Goal: Information Seeking & Learning: Understand process/instructions

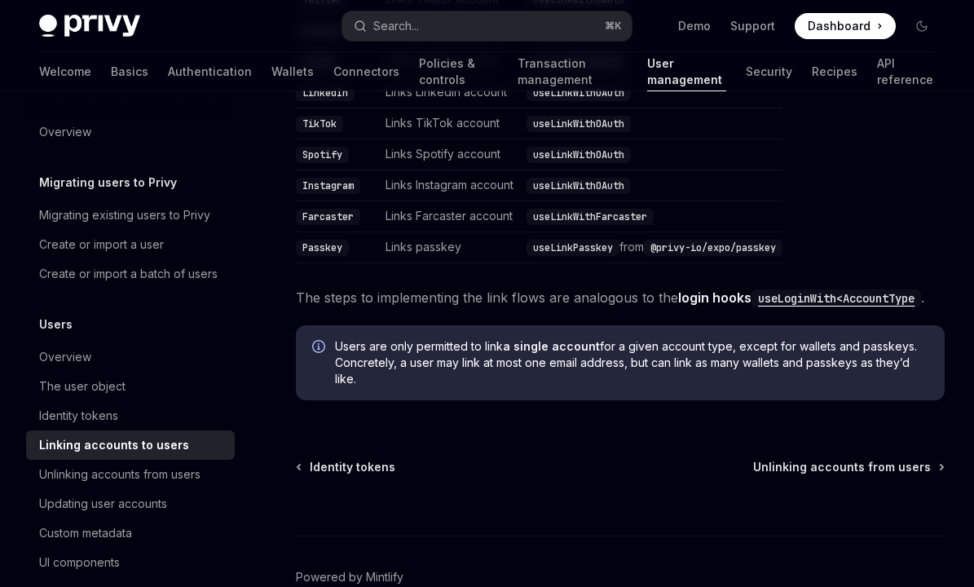
scroll to position [302, 0]
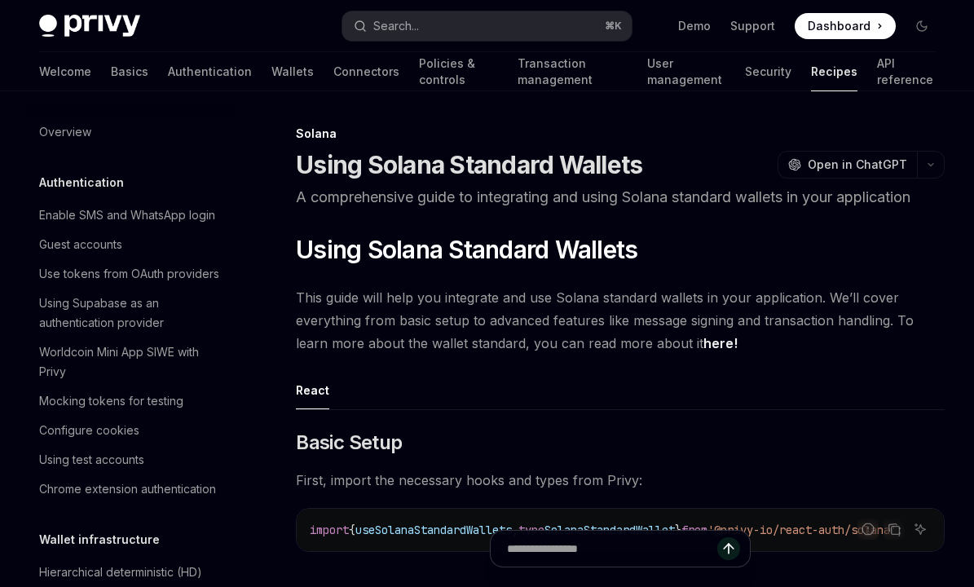
scroll to position [2517, 0]
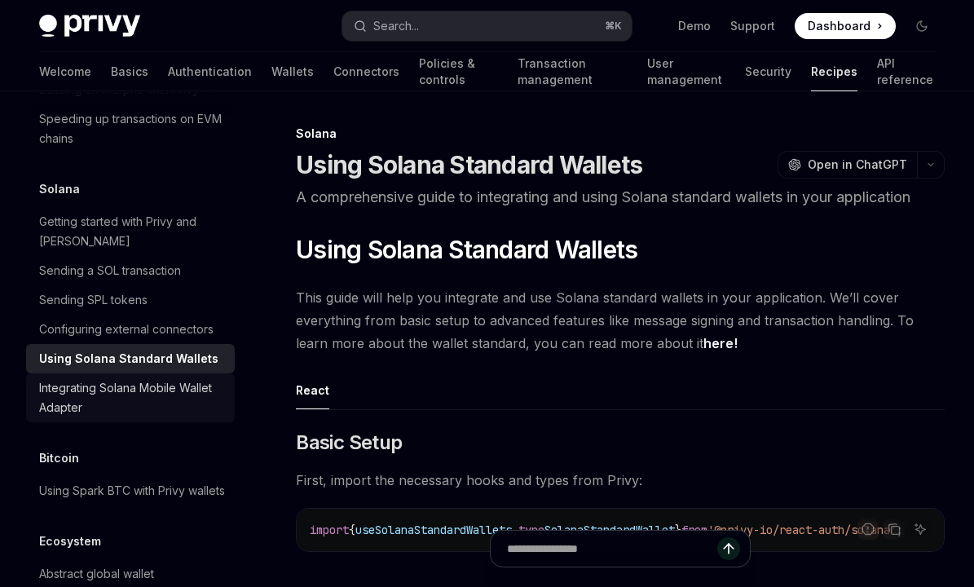
click at [101, 378] on div "Integrating Solana Mobile Wallet Adapter" at bounding box center [132, 397] width 186 height 39
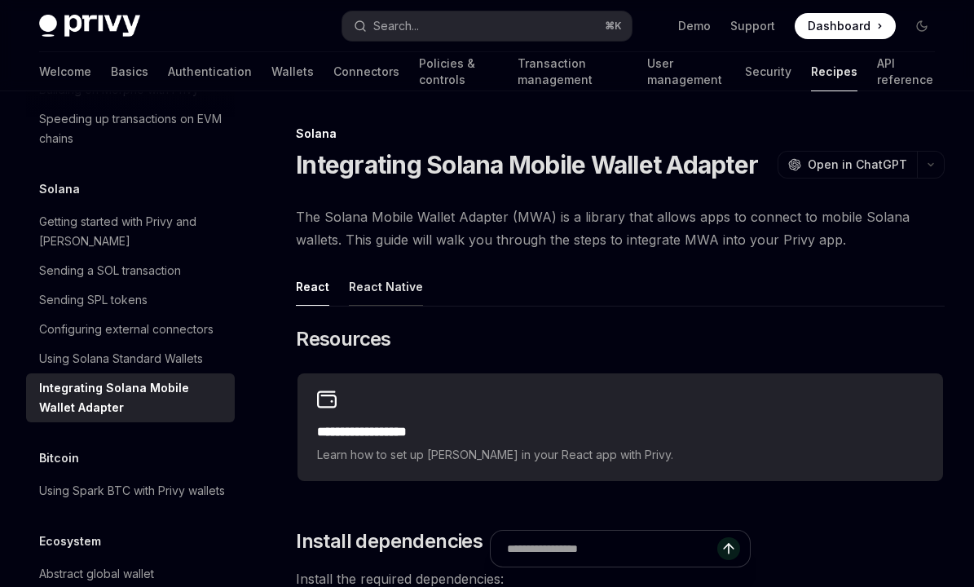
click at [379, 298] on div "React Native" at bounding box center [386, 286] width 74 height 38
type textarea "*"
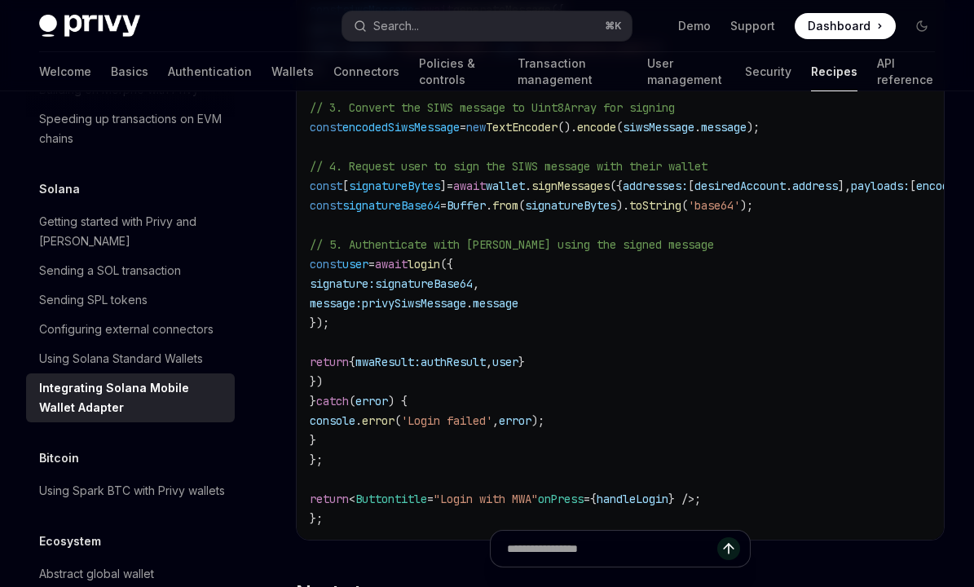
scroll to position [1382, 0]
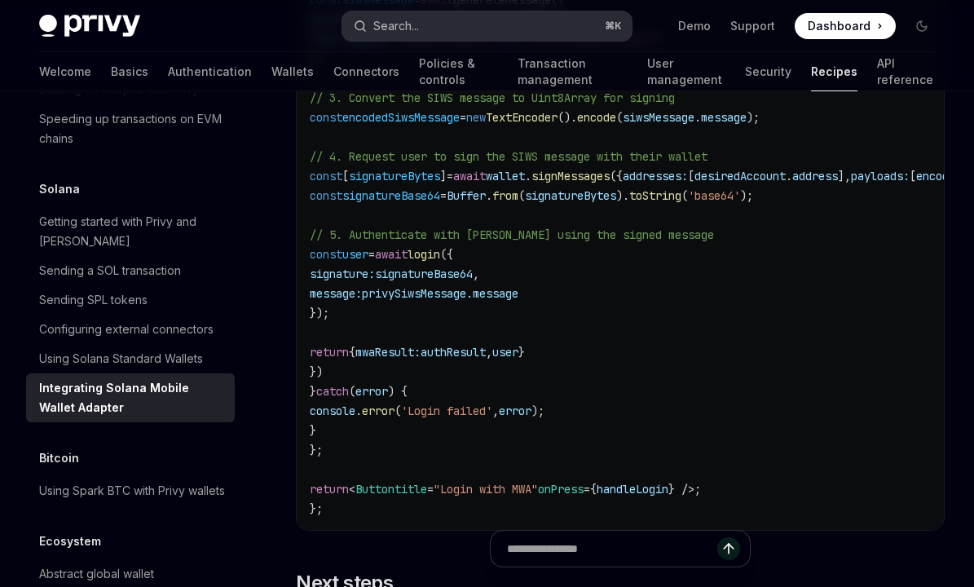
click at [532, 24] on button "Search... ⌘ K" at bounding box center [487, 25] width 290 height 29
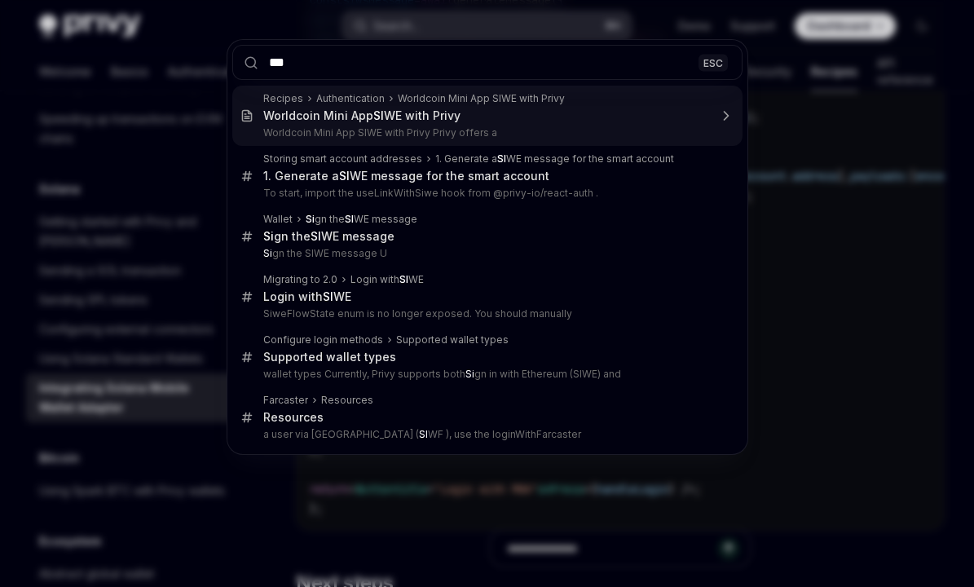
type input "****"
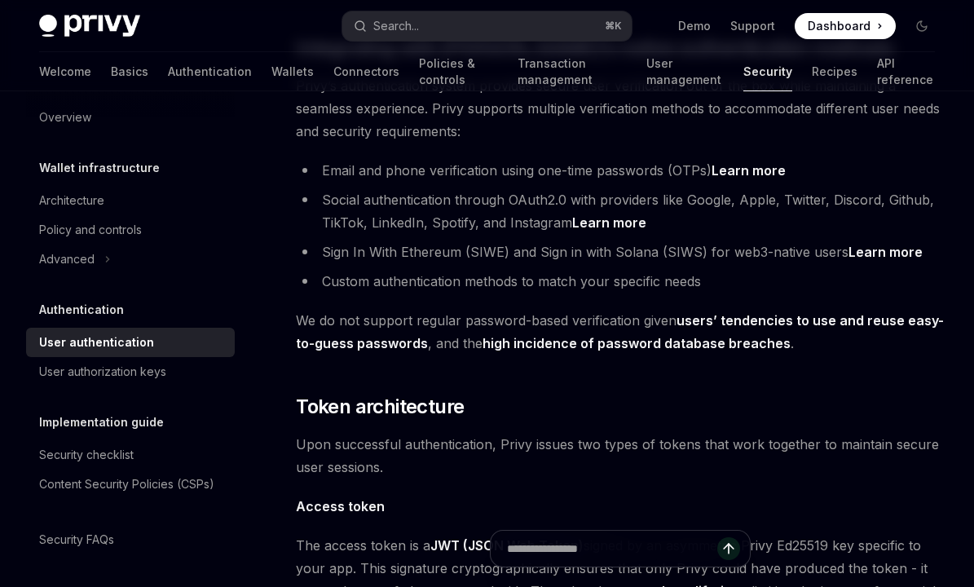
scroll to position [517, 0]
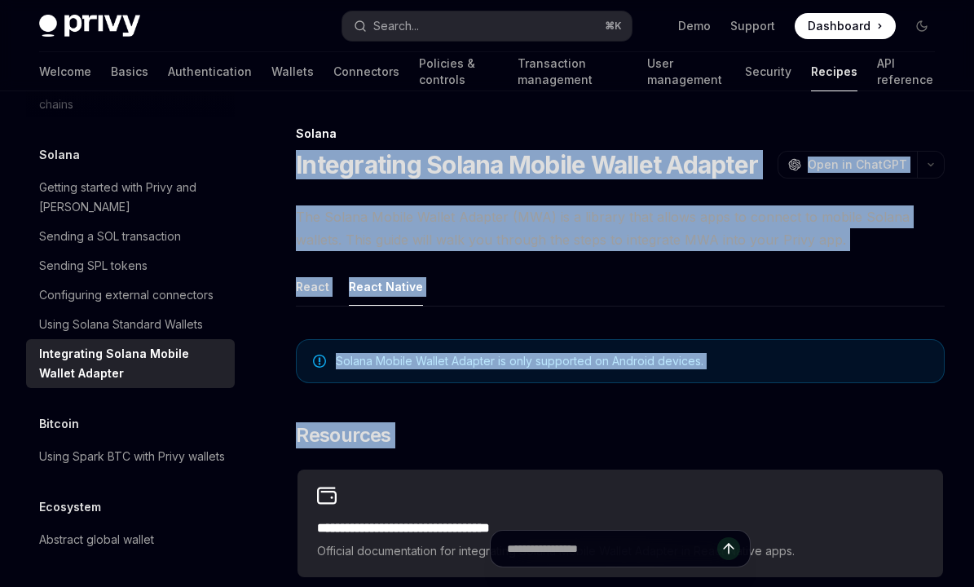
drag, startPoint x: 298, startPoint y: 155, endPoint x: 487, endPoint y: 459, distance: 358.1
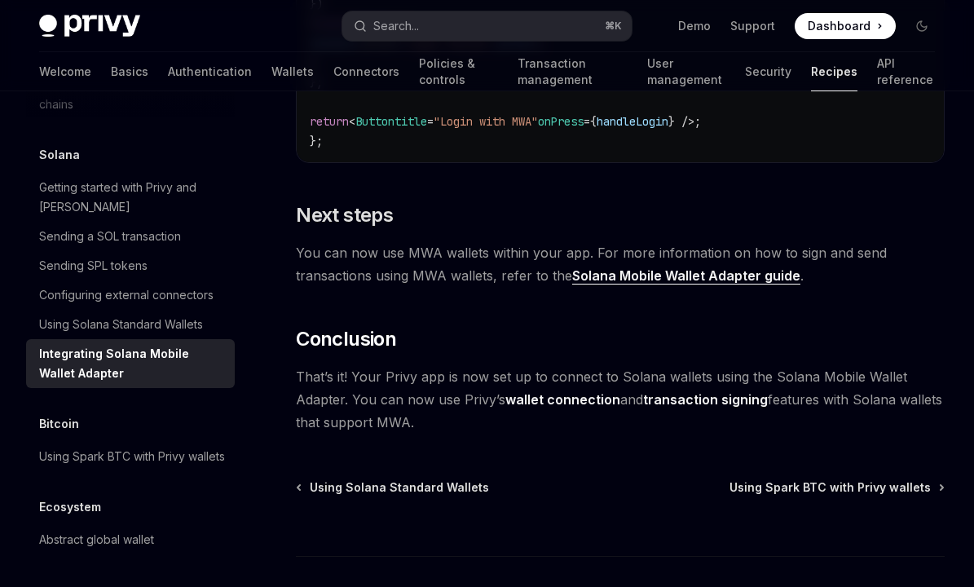
scroll to position [1749, 0]
click at [436, 434] on span "That’s it! Your Privy app is now set up to connect to Solana wallets using the …" at bounding box center [620, 400] width 649 height 68
copy div "**********"
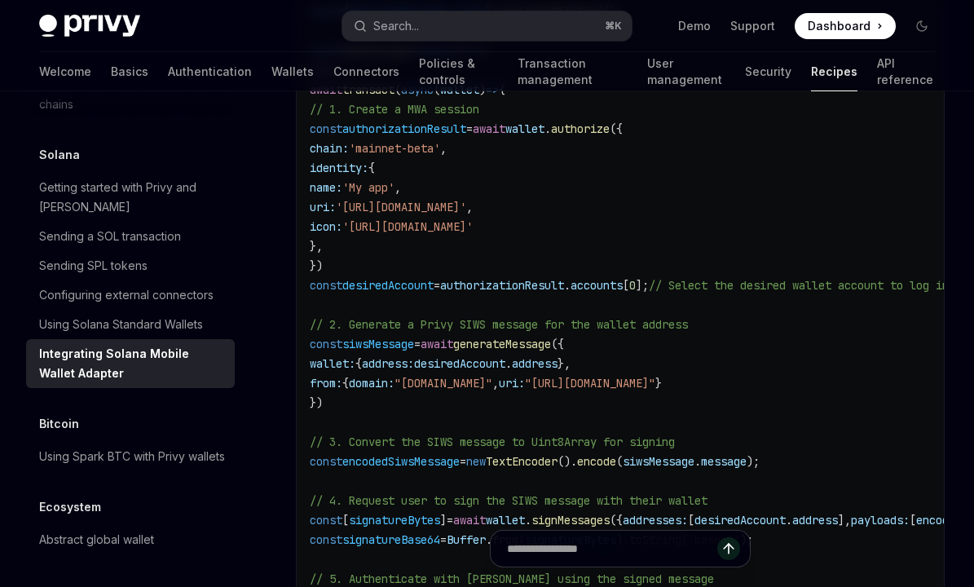
scroll to position [1051, 0]
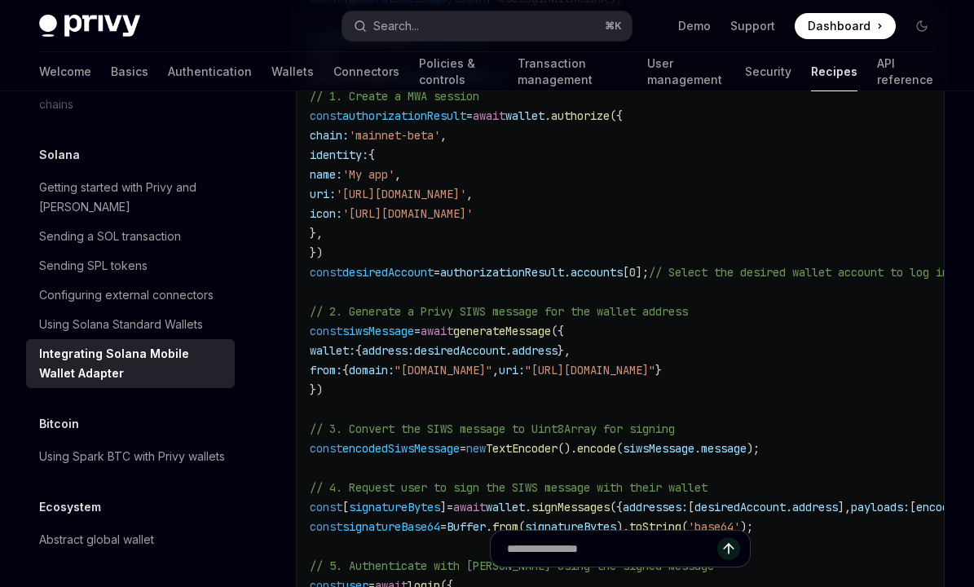
click at [588, 404] on code "import { transact } from '@solana-mobile/mobile-wallet-adapter-protocol-web3js'…" at bounding box center [701, 379] width 783 height 939
drag, startPoint x: 410, startPoint y: 400, endPoint x: 337, endPoint y: 342, distance: 94.0
click at [337, 342] on code "import { transact } from '@solana-mobile/mobile-wallet-adapter-protocol-web3js'…" at bounding box center [701, 379] width 783 height 939
copy code "const siwsMessage = await generateMessage ({ wallet: { address: desiredAccount …"
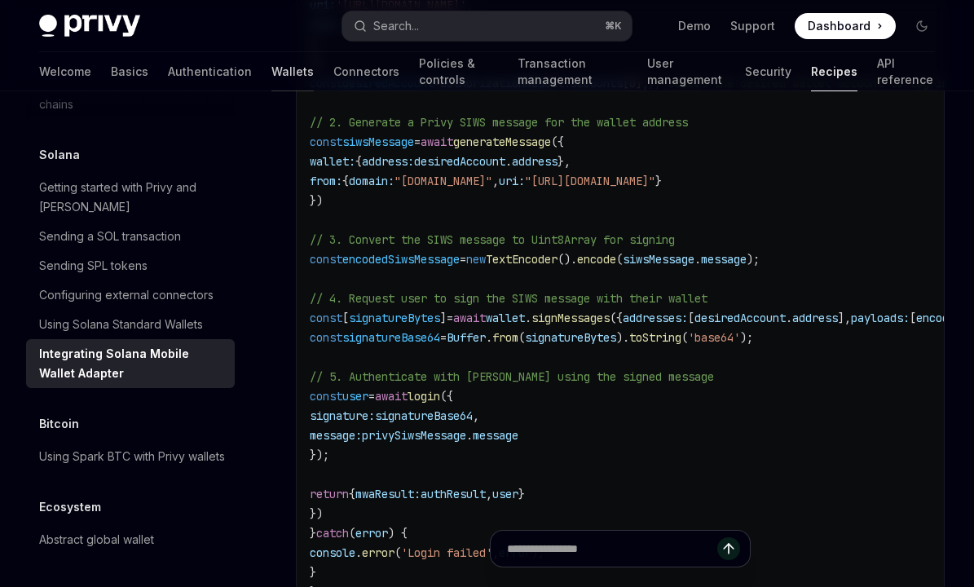
click at [271, 72] on link "Wallets" at bounding box center [292, 71] width 42 height 39
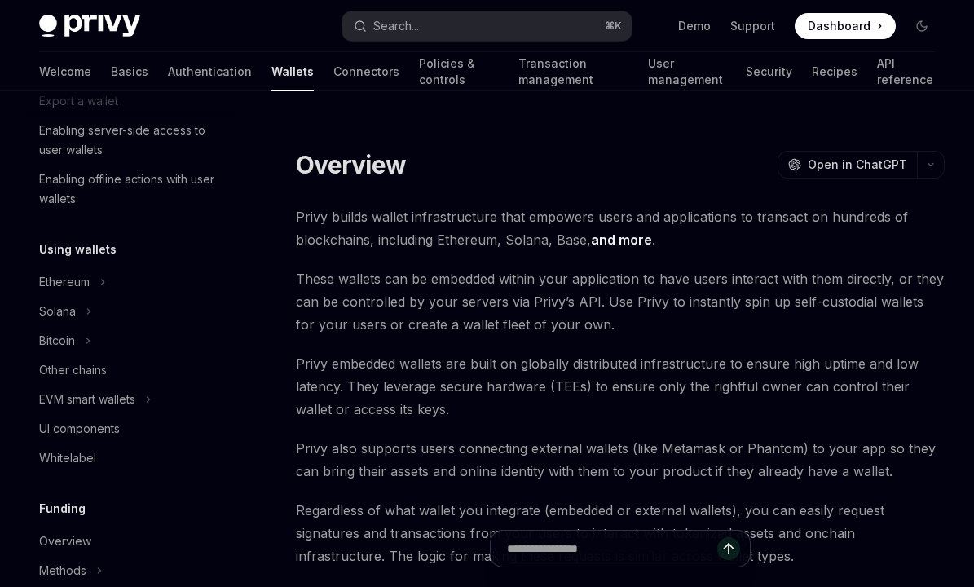
scroll to position [276, 0]
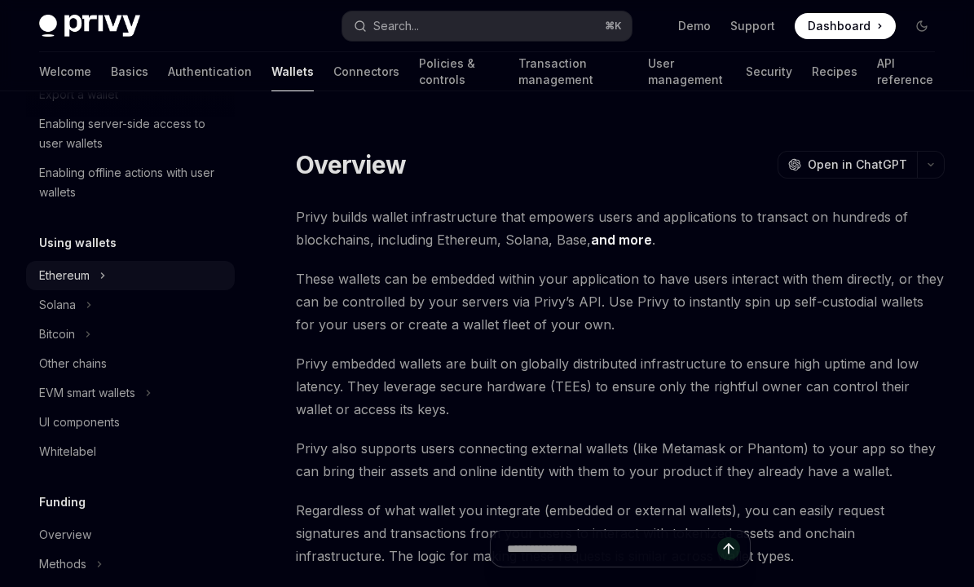
click at [99, 282] on button "Ethereum" at bounding box center [130, 275] width 209 height 29
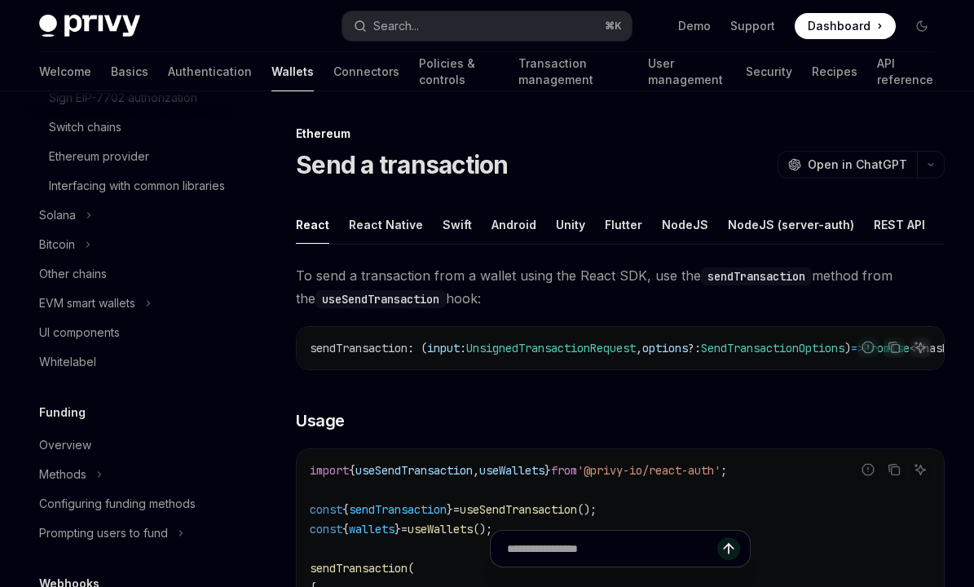
scroll to position [643, 0]
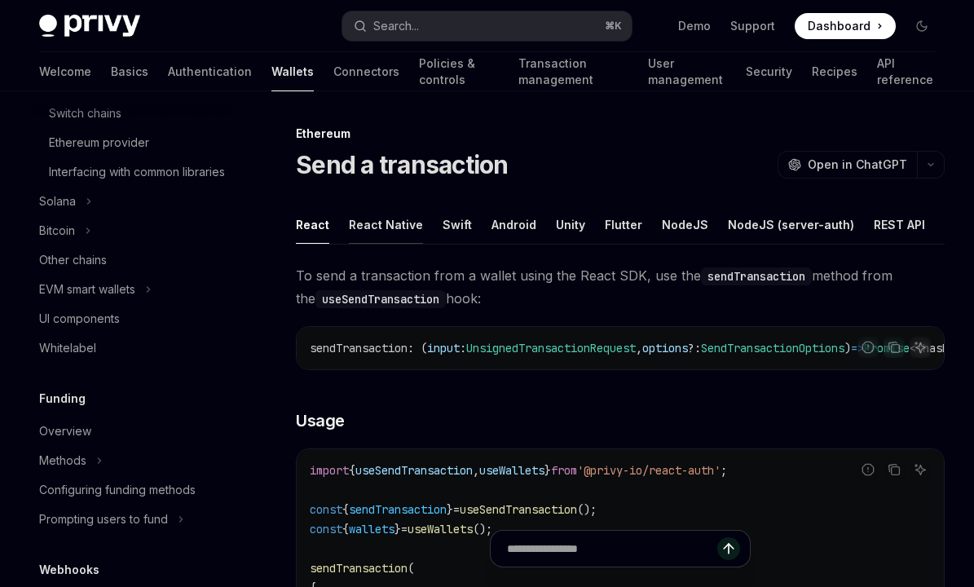
click at [367, 233] on div "React Native" at bounding box center [386, 224] width 74 height 38
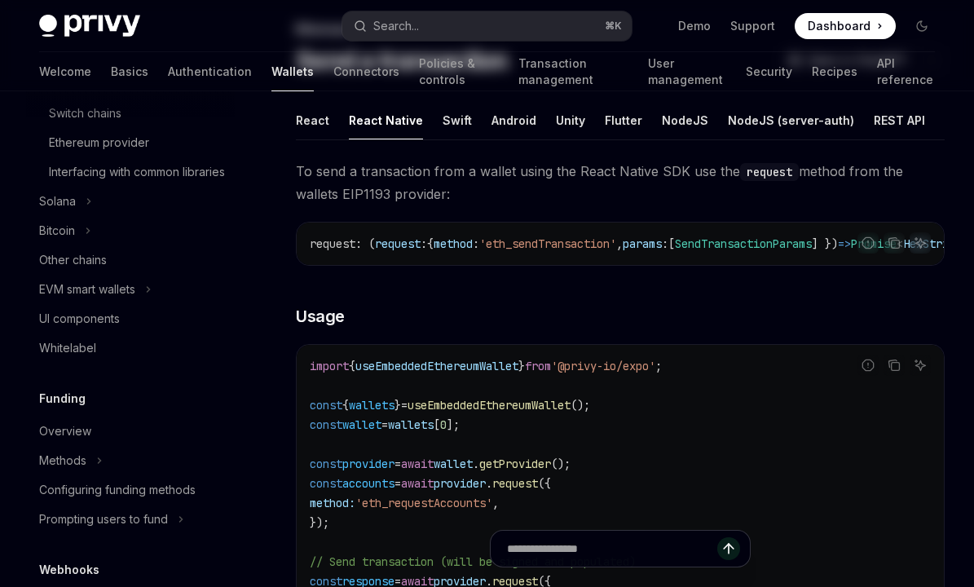
scroll to position [113, 0]
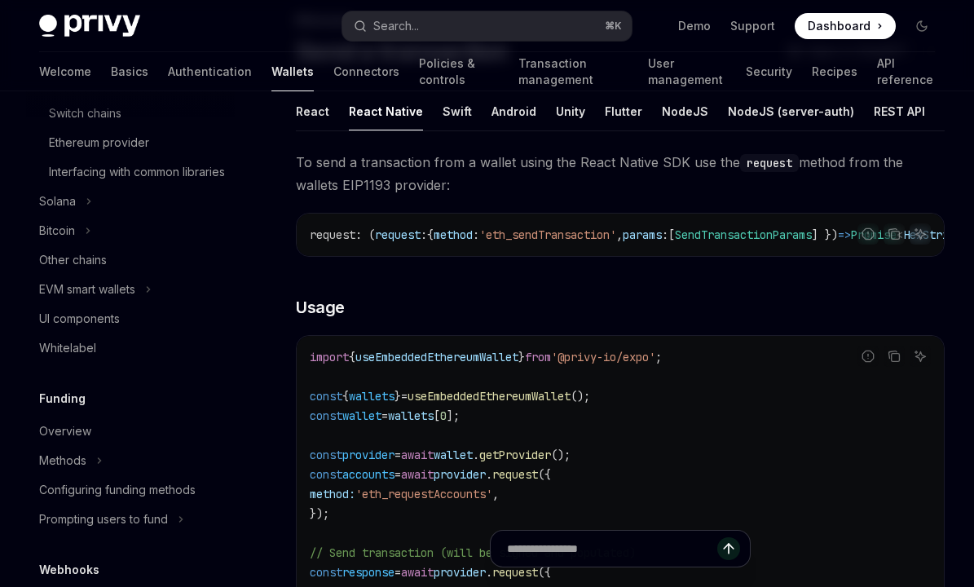
click at [471, 364] on span "useEmbeddedEthereumWallet" at bounding box center [436, 357] width 163 height 15
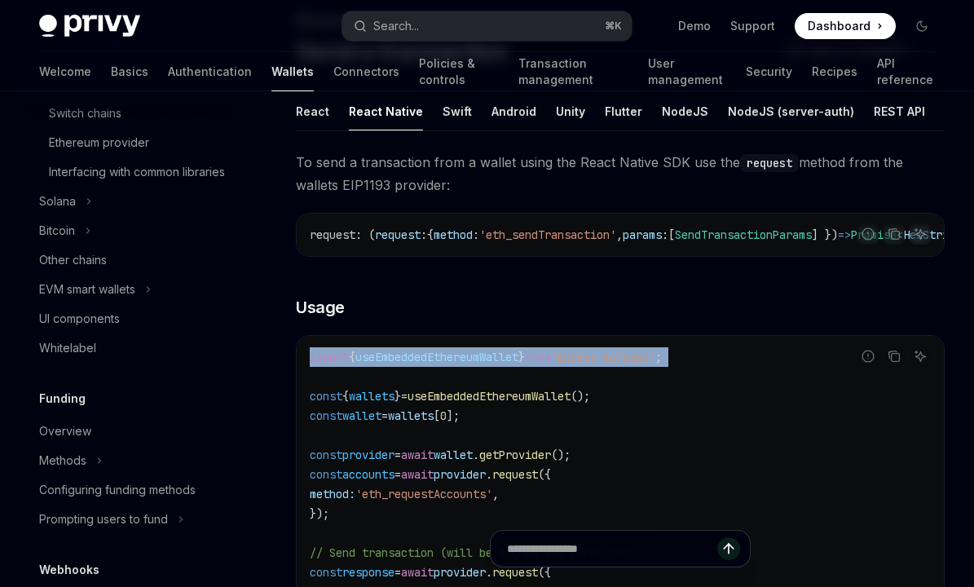
click at [471, 364] on span "useEmbeddedEthereumWallet" at bounding box center [436, 357] width 163 height 15
copy code "import { useEmbeddedEthereumWallet } from '@privy-io/expo' ;"
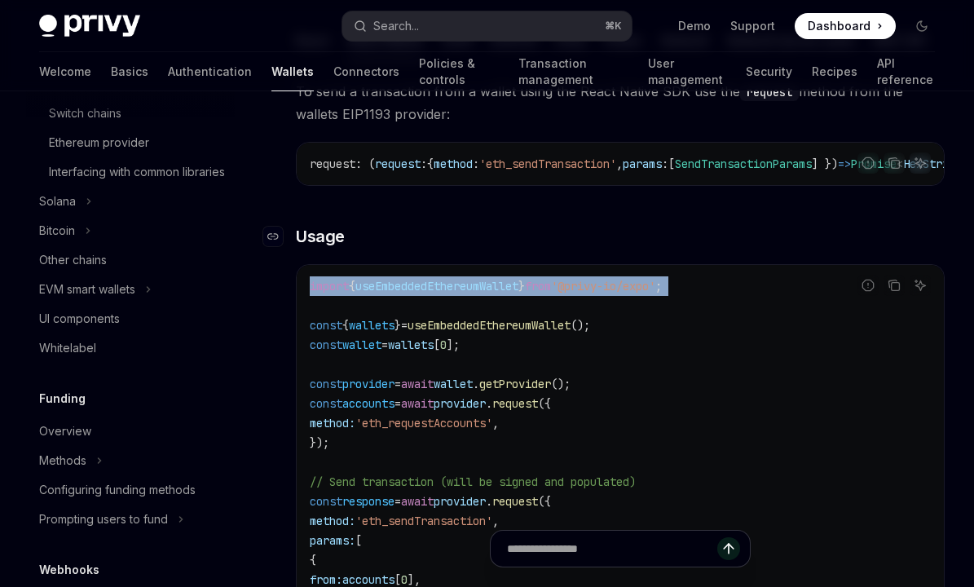
scroll to position [190, 0]
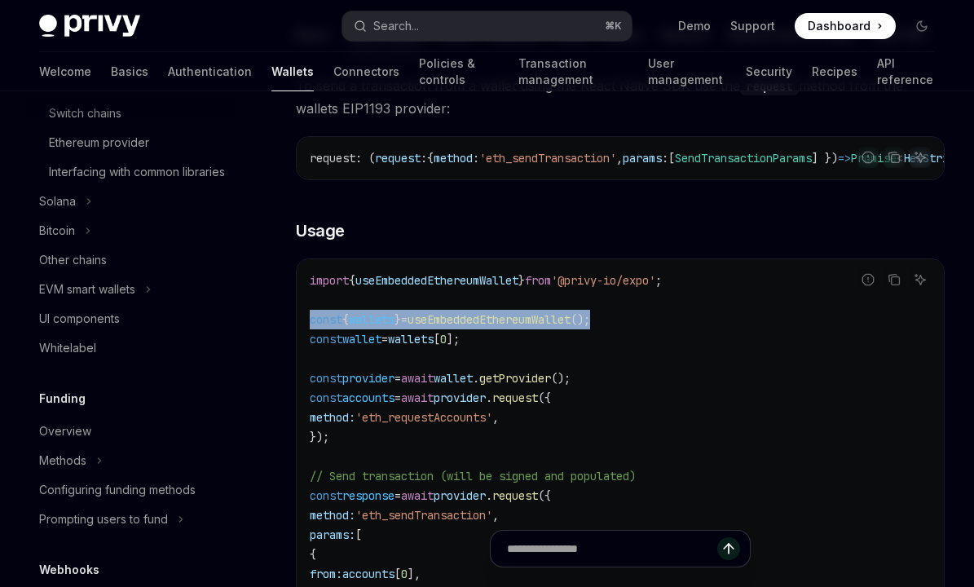
drag, startPoint x: 637, startPoint y: 329, endPoint x: 290, endPoint y: 331, distance: 347.3
copy span "const { wallets } = useEmbeddedEthereumWallet ();"
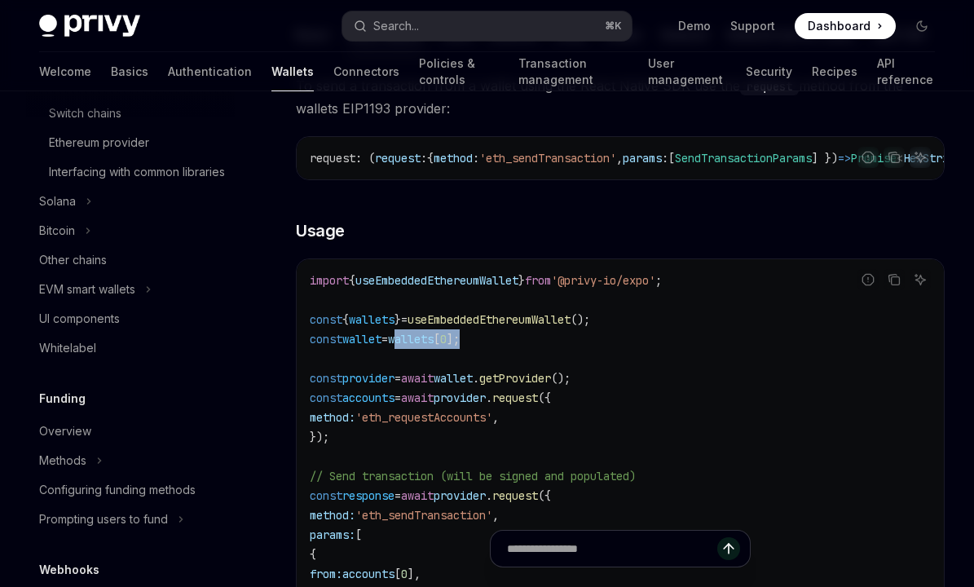
drag, startPoint x: 501, startPoint y: 346, endPoint x: 412, endPoint y: 346, distance: 88.0
click at [412, 346] on code "import { useEmbeddedEthereumWallet } from '@privy-io/expo' ; const { wallets } …" at bounding box center [620, 476] width 621 height 411
copy span "wallets [ 0 ];"
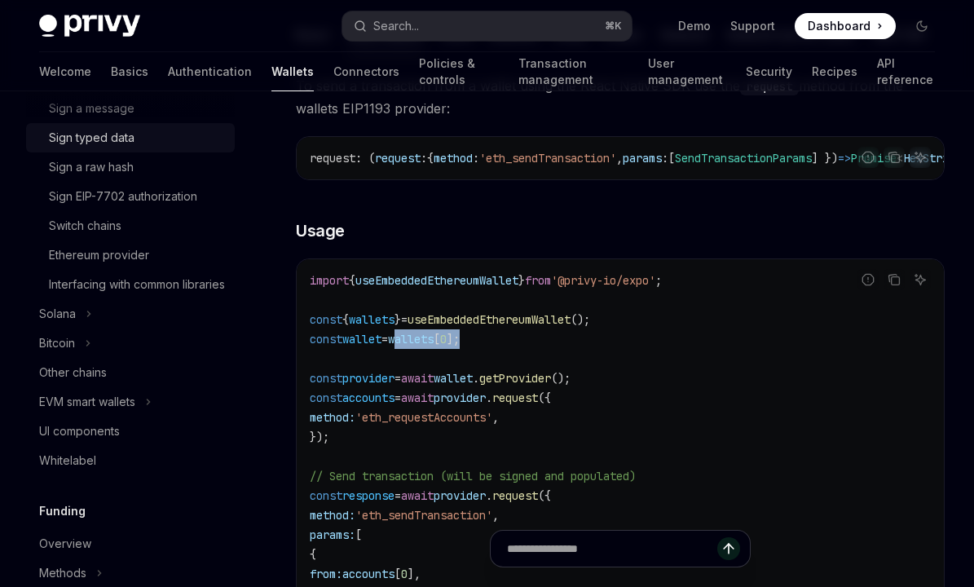
scroll to position [540, 0]
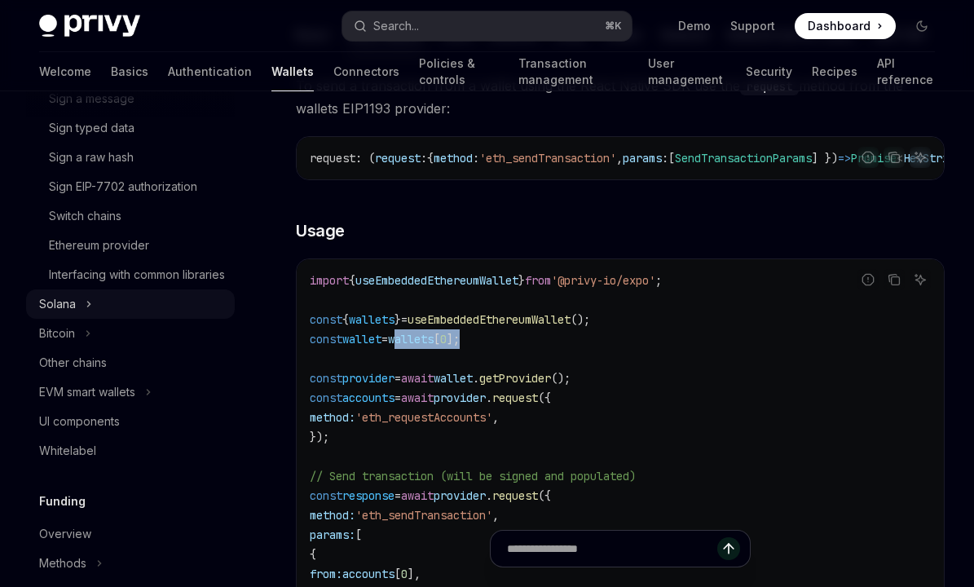
click at [81, 319] on button "Solana" at bounding box center [130, 303] width 209 height 29
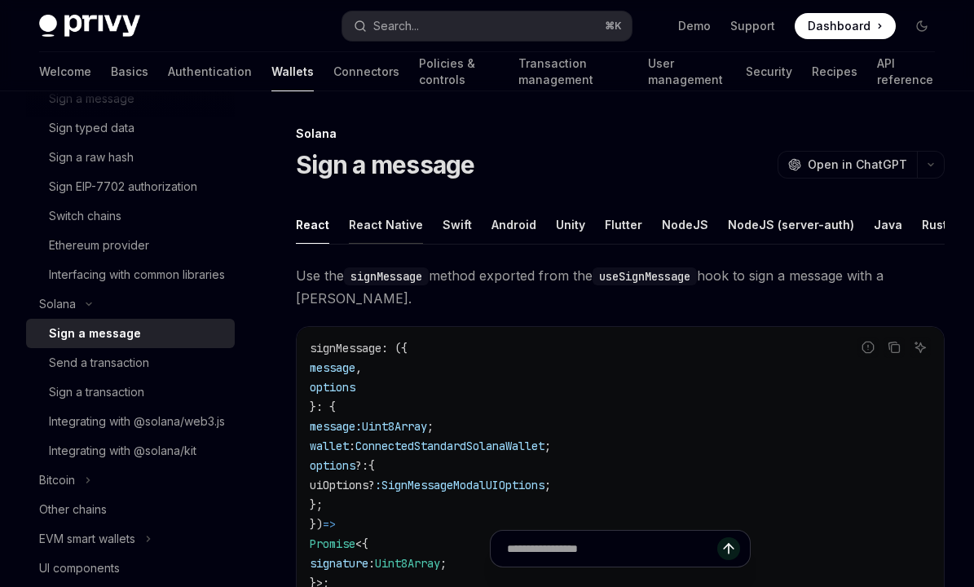
click at [372, 227] on div "React Native" at bounding box center [386, 224] width 74 height 38
type textarea "*"
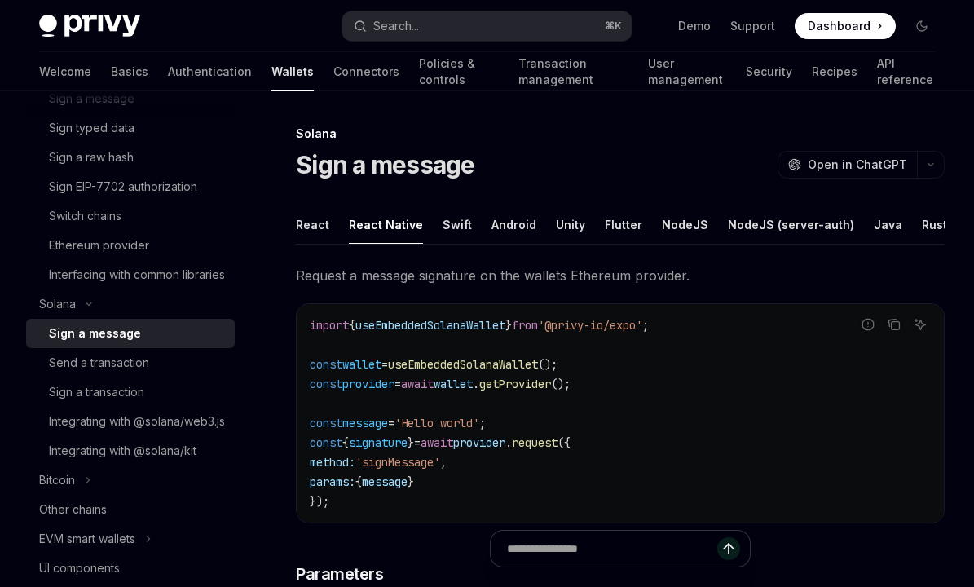
click at [465, 325] on span "useEmbeddedSolanaWallet" at bounding box center [430, 325] width 150 height 15
copy span "useEmbeddedSolanaWallet"
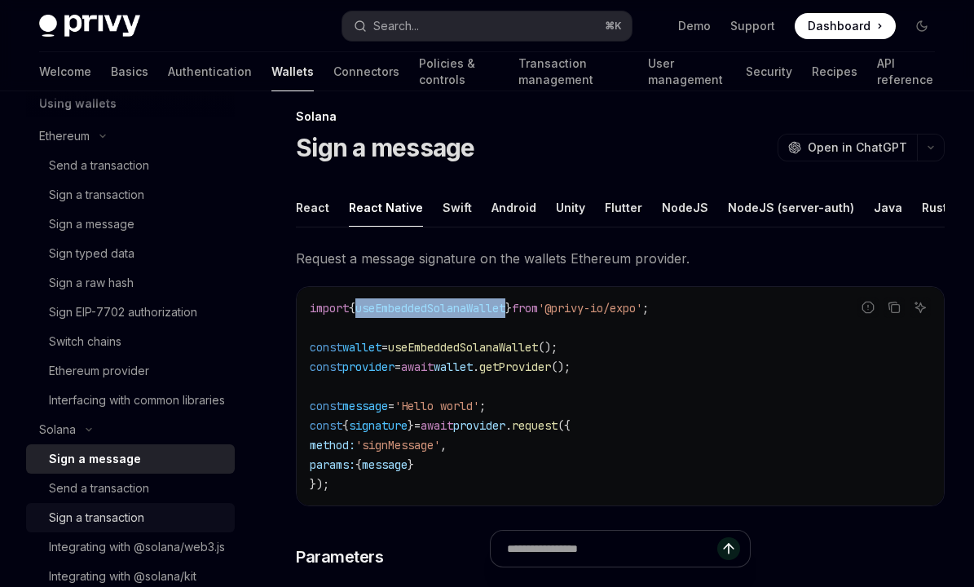
scroll to position [395, 0]
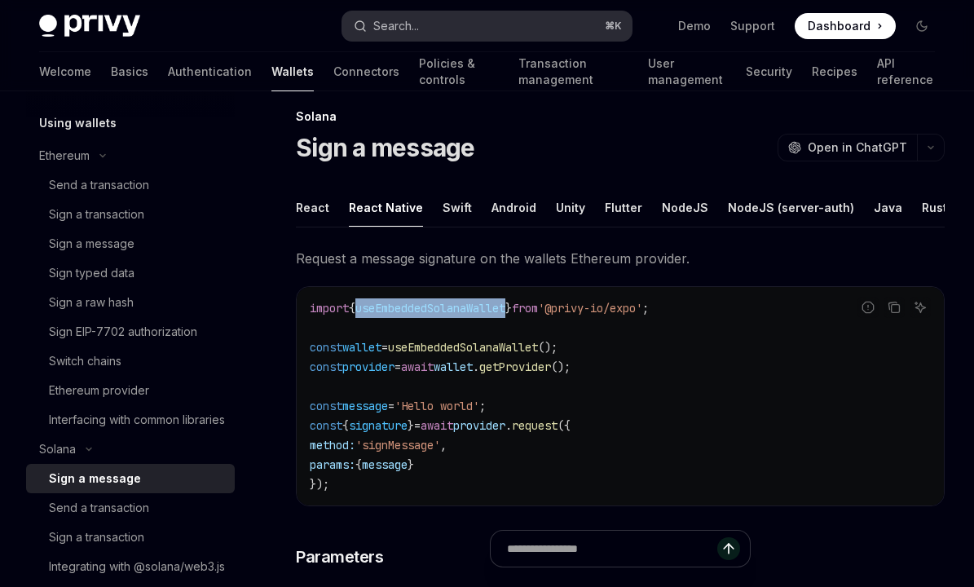
click at [423, 24] on button "Search... ⌘ K" at bounding box center [487, 25] width 290 height 29
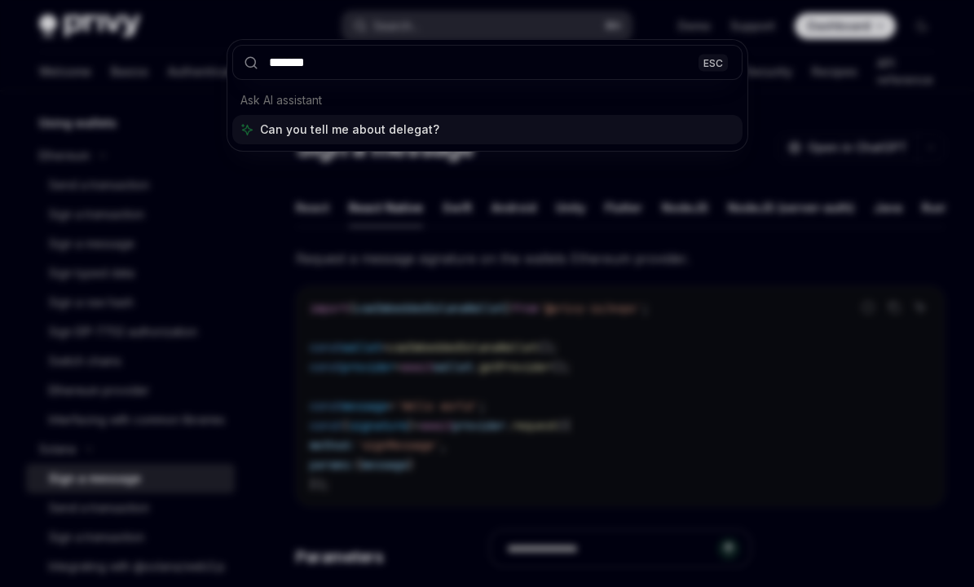
type input "********"
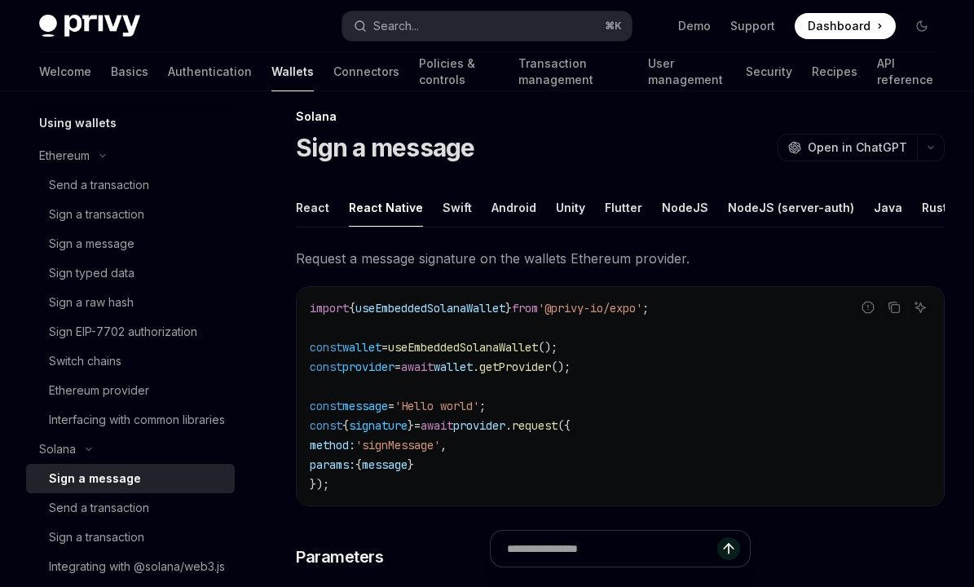
type textarea "*"
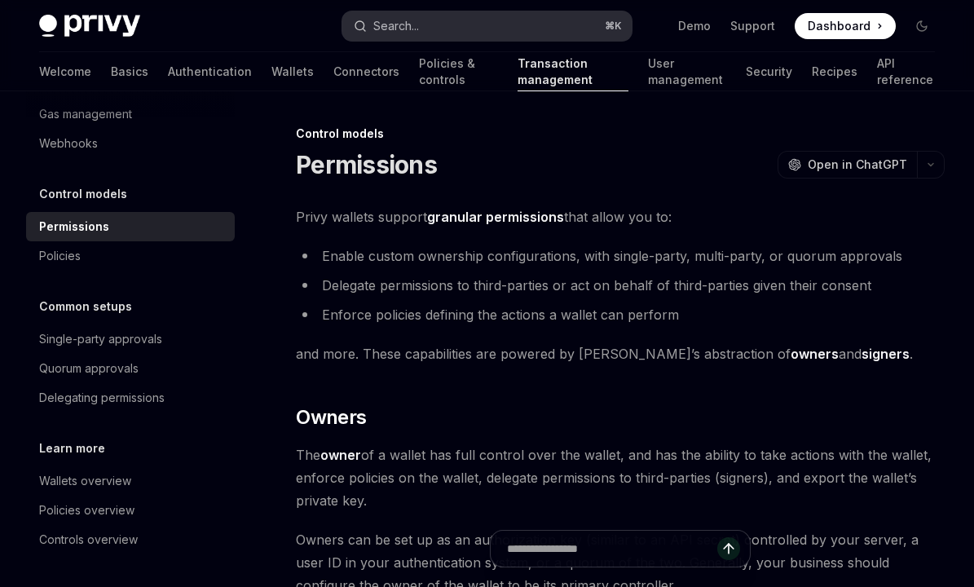
click at [412, 20] on div "Search..." at bounding box center [396, 26] width 46 height 20
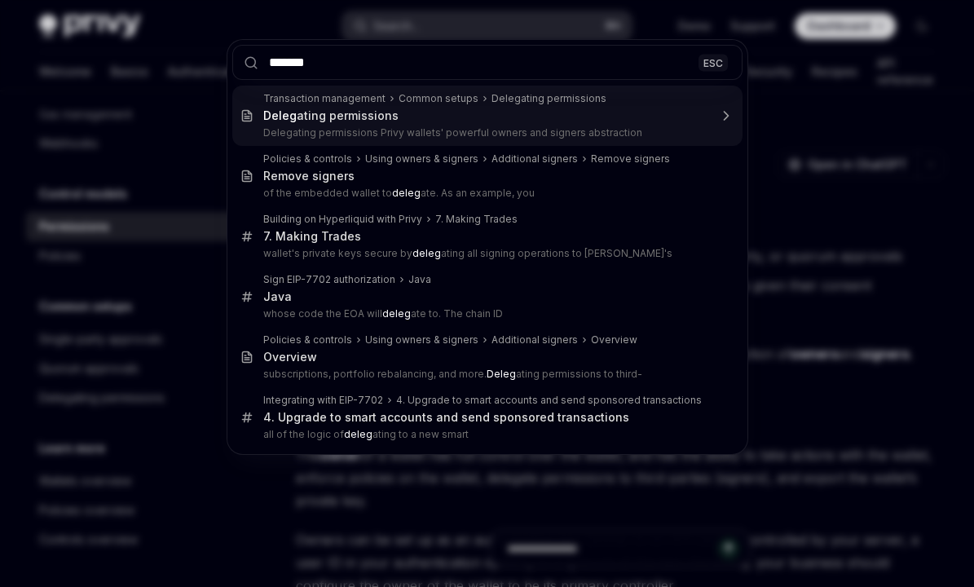
type input "********"
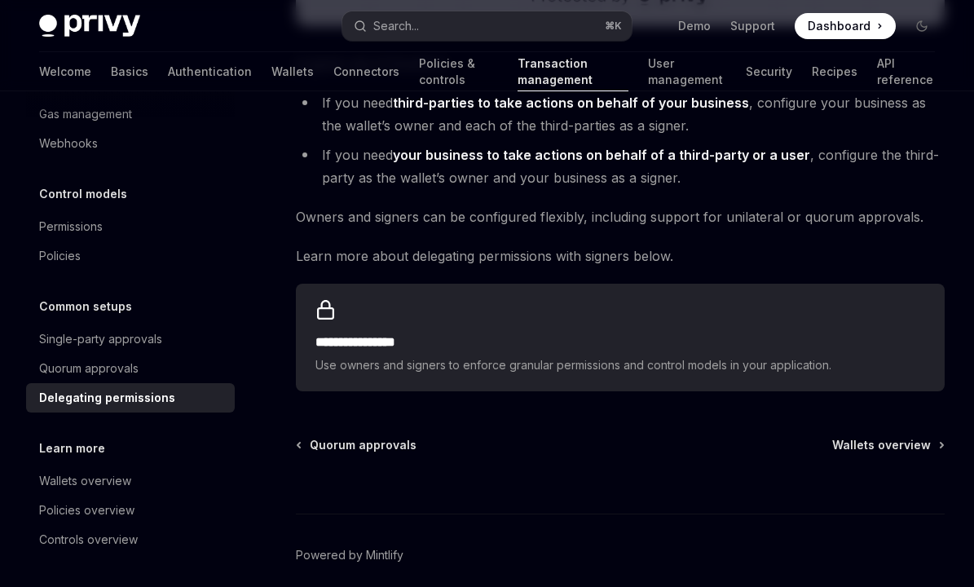
scroll to position [761, 0]
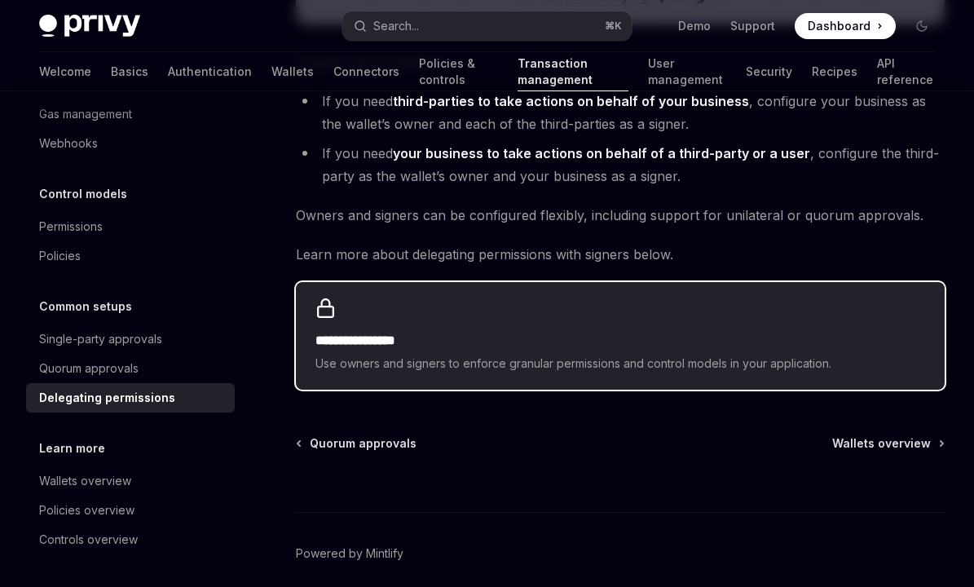
click at [407, 336] on h2 "**********" at bounding box center [620, 341] width 610 height 20
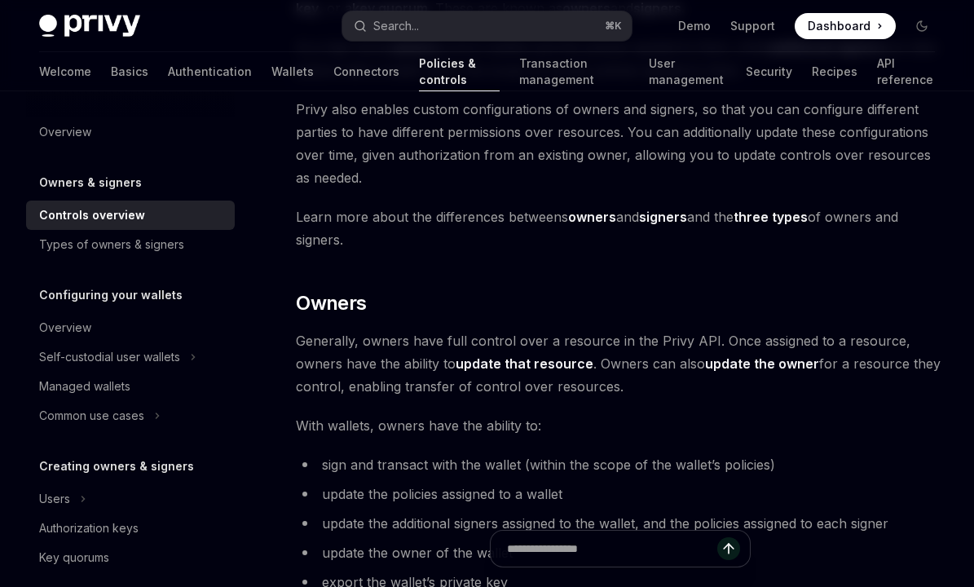
scroll to position [247, 0]
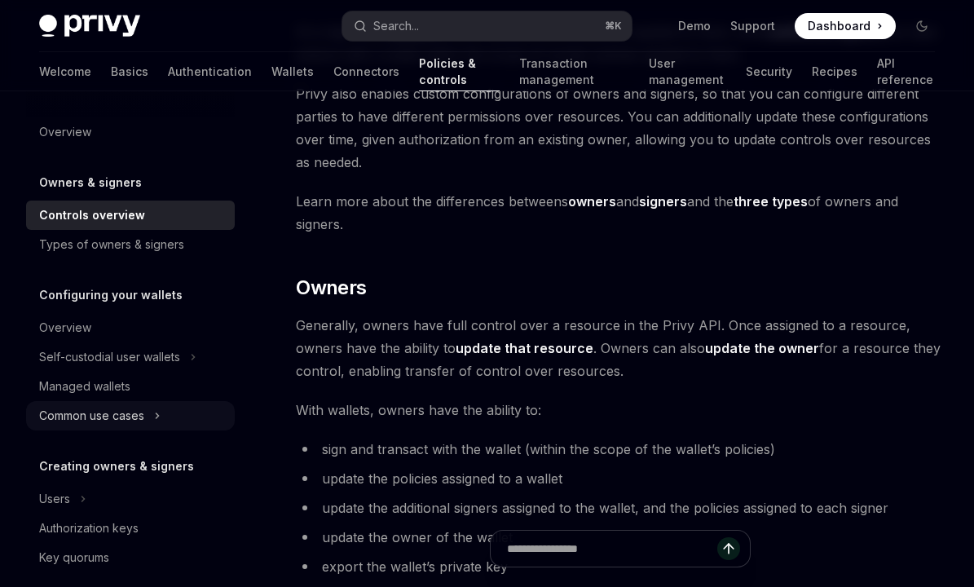
click at [140, 426] on button "Common use cases" at bounding box center [130, 415] width 209 height 29
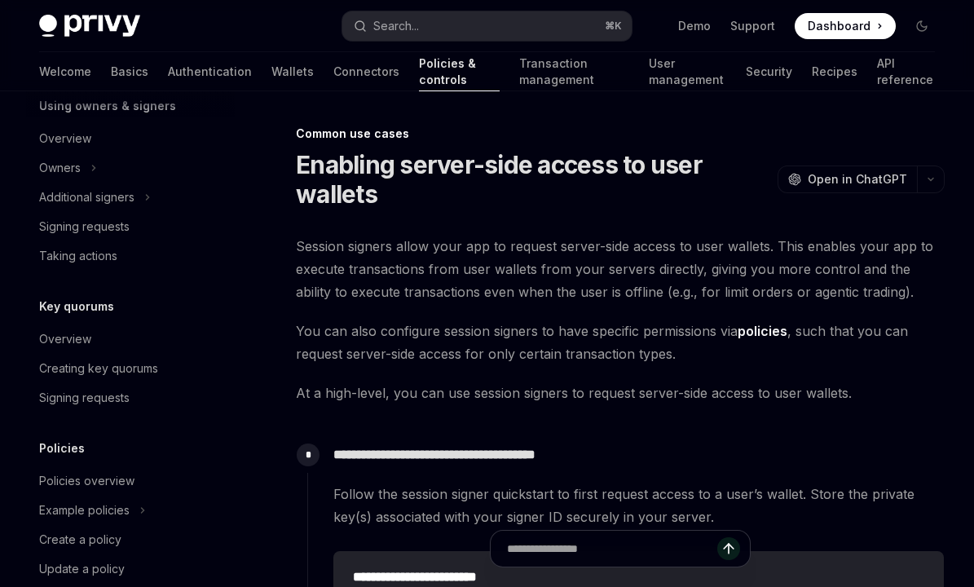
scroll to position [579, 0]
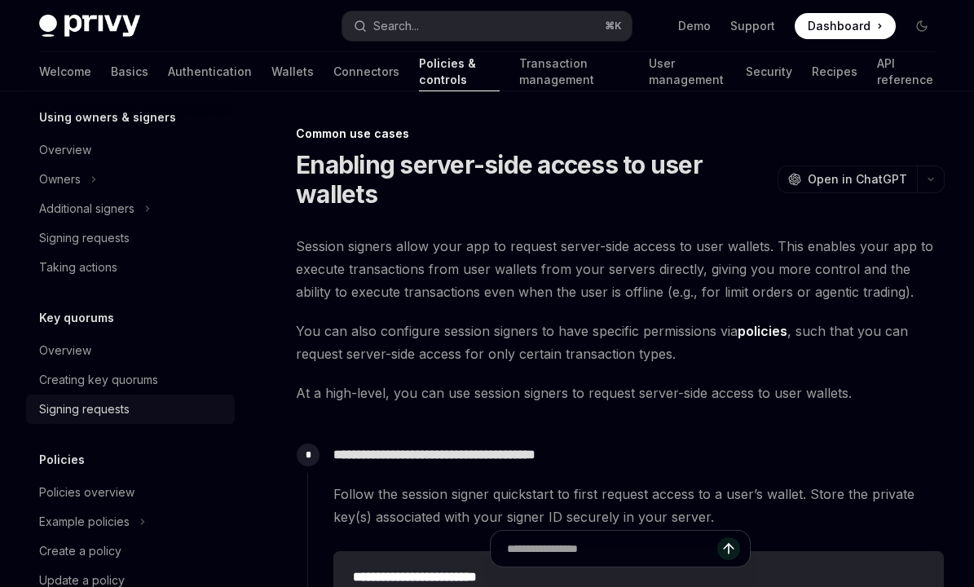
click at [134, 408] on div "Signing requests" at bounding box center [132, 409] width 186 height 20
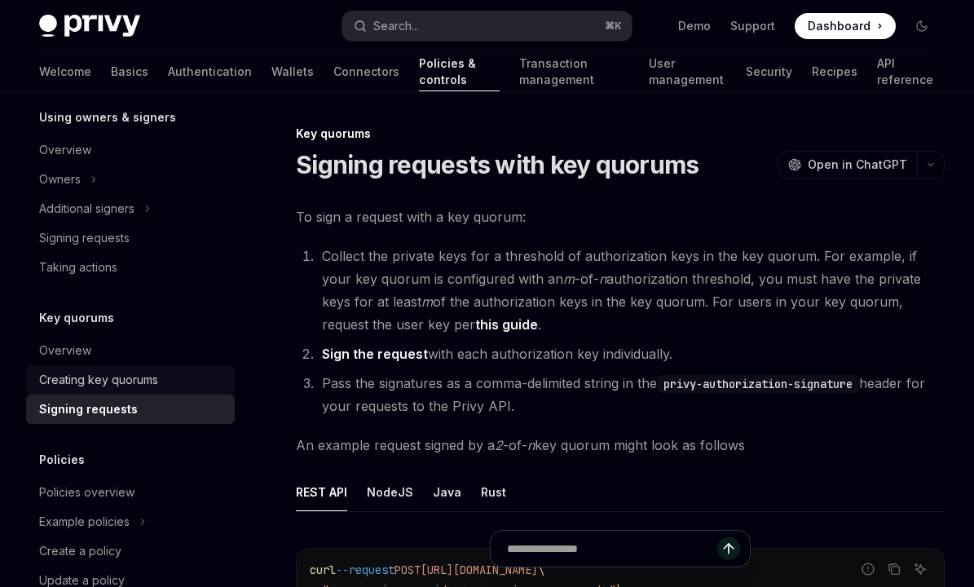
click at [135, 377] on div "Creating key quorums" at bounding box center [98, 380] width 119 height 20
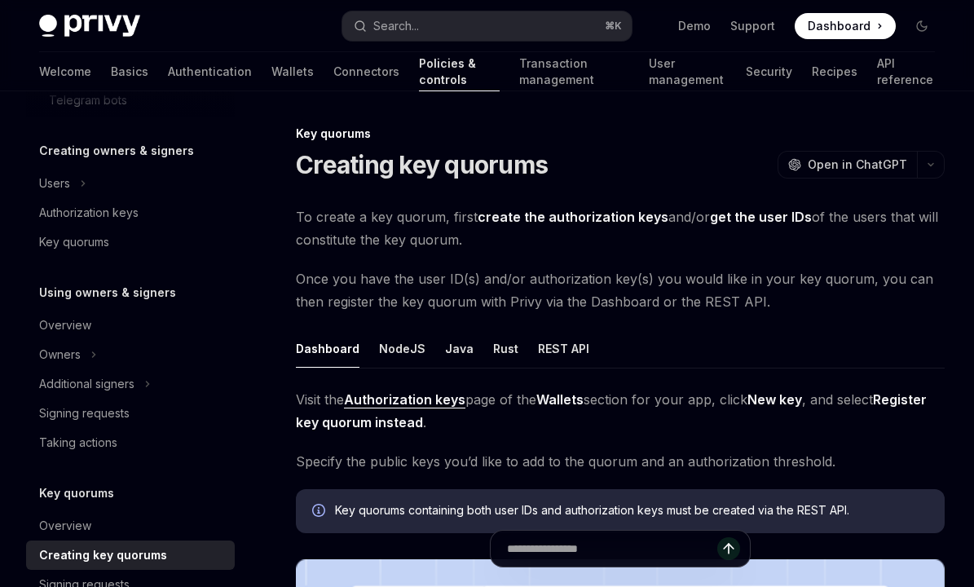
scroll to position [396, 0]
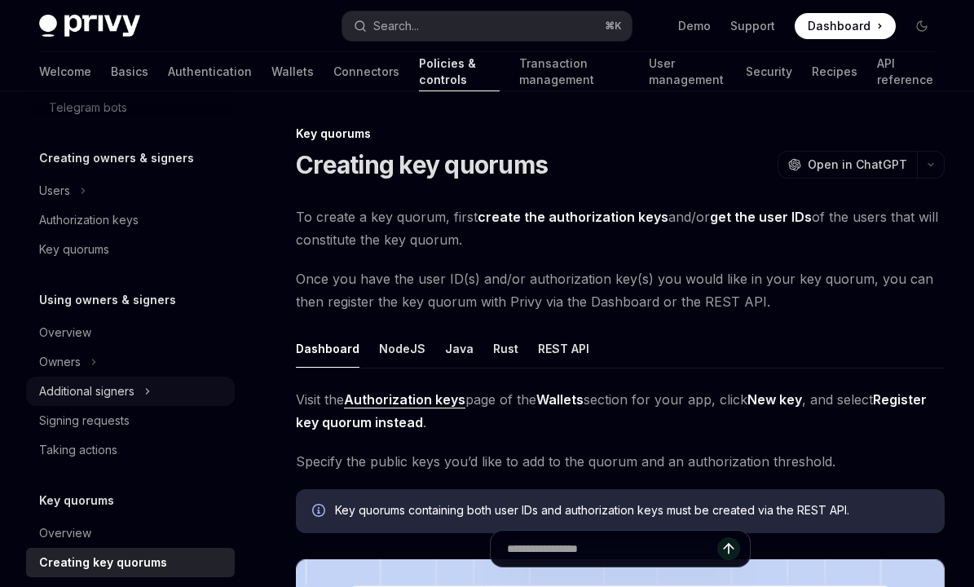
click at [130, 391] on div "Additional signers" at bounding box center [86, 392] width 95 height 20
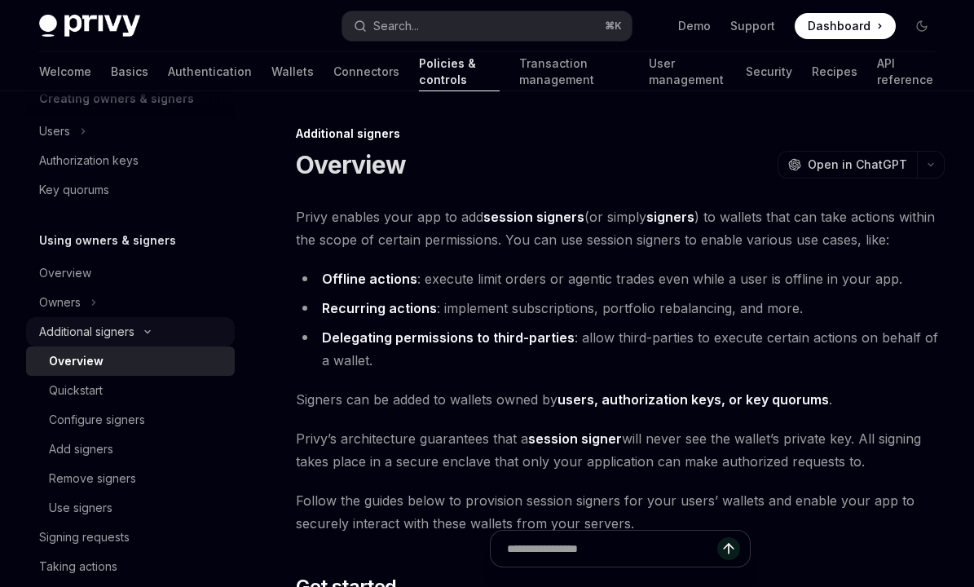
scroll to position [487, 0]
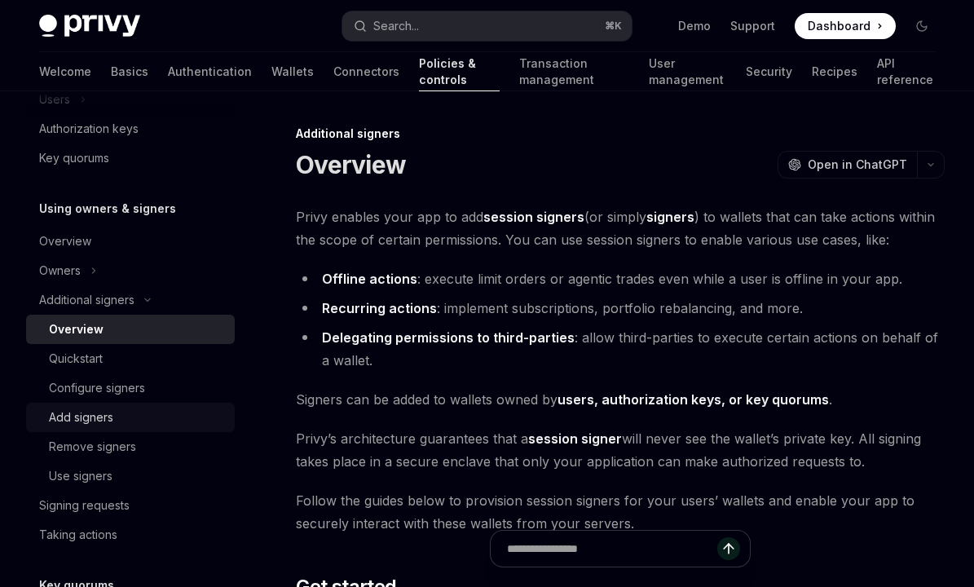
click at [126, 415] on div "Add signers" at bounding box center [137, 418] width 176 height 20
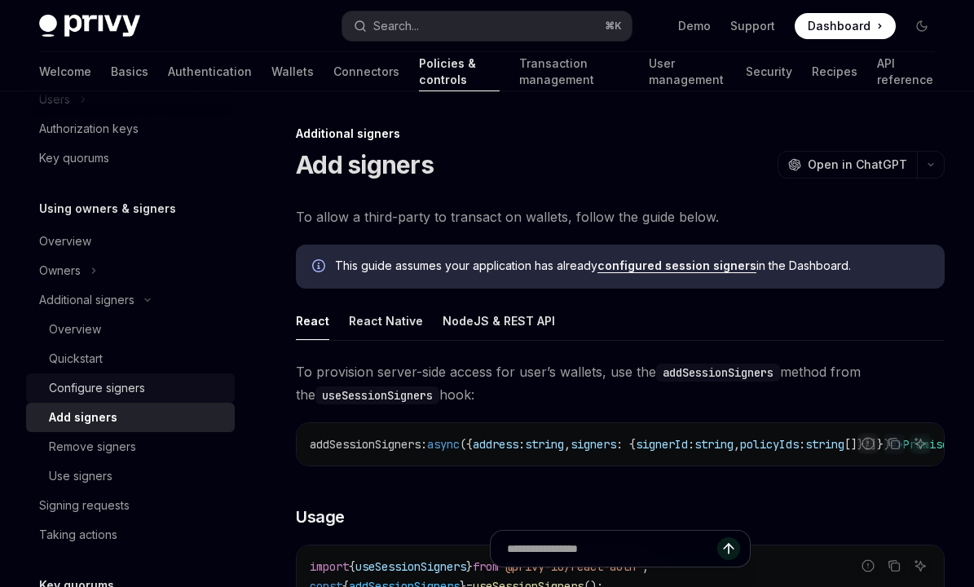
click at [136, 377] on link "Configure signers" at bounding box center [130, 387] width 209 height 29
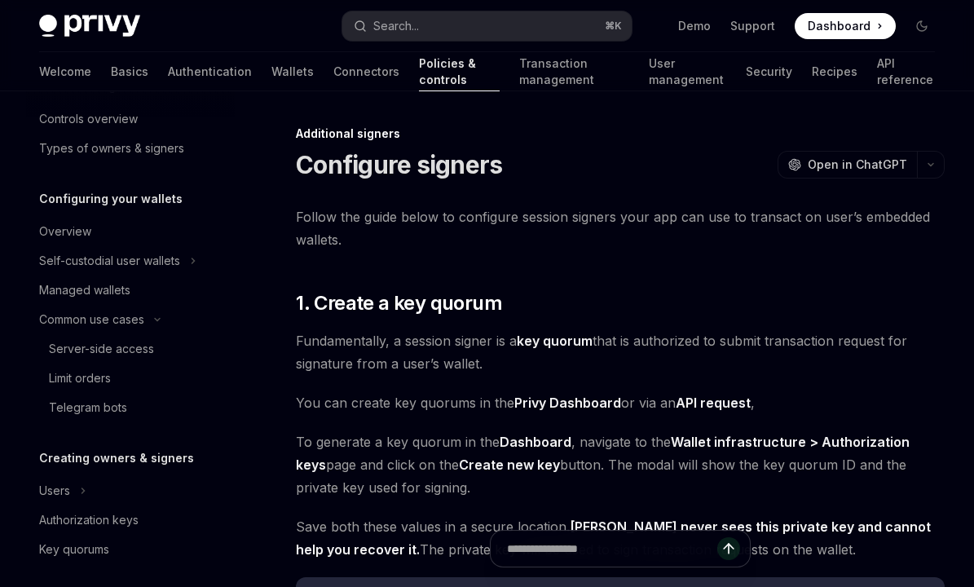
scroll to position [90, 0]
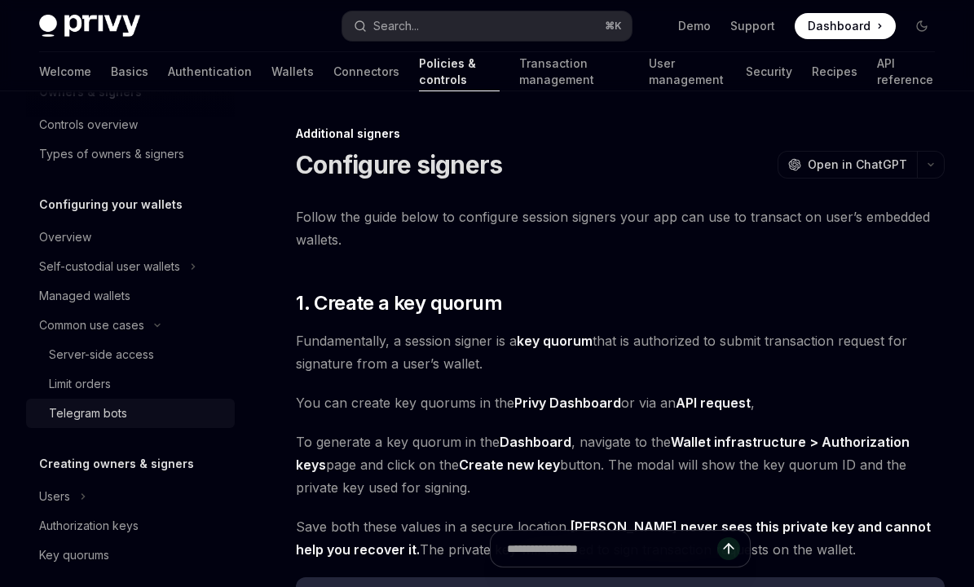
click at [125, 425] on link "Telegram bots" at bounding box center [130, 413] width 209 height 29
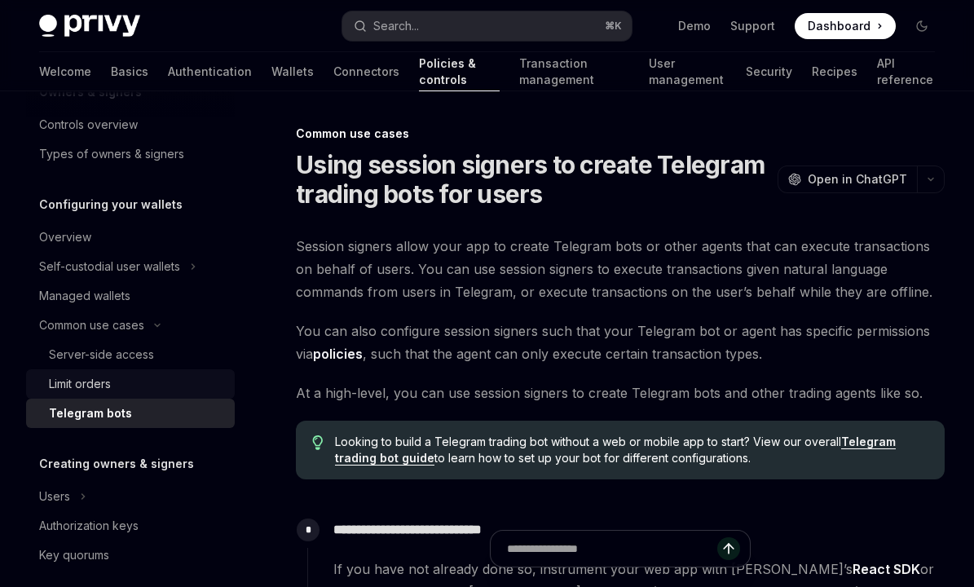
click at [112, 383] on div "Limit orders" at bounding box center [137, 384] width 176 height 20
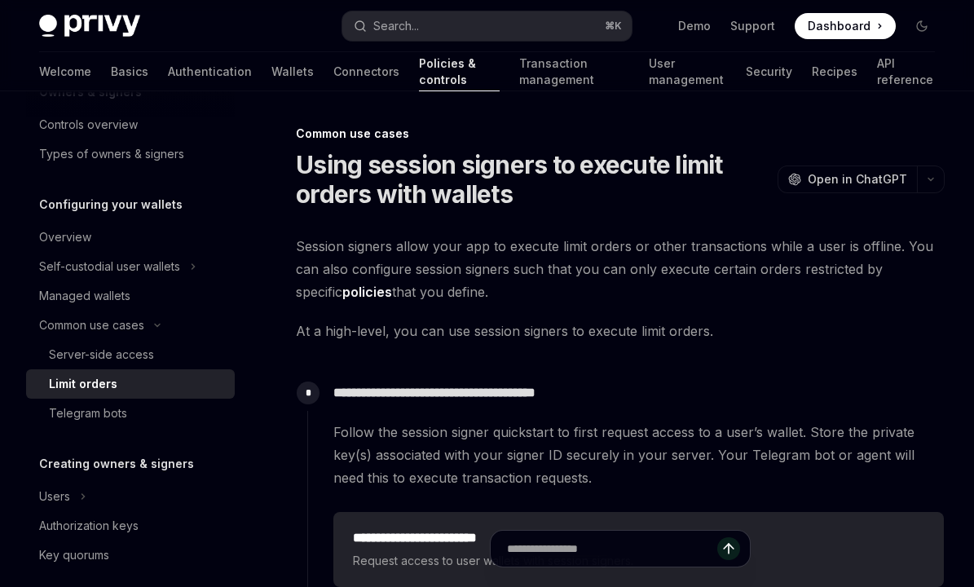
scroll to position [333, 0]
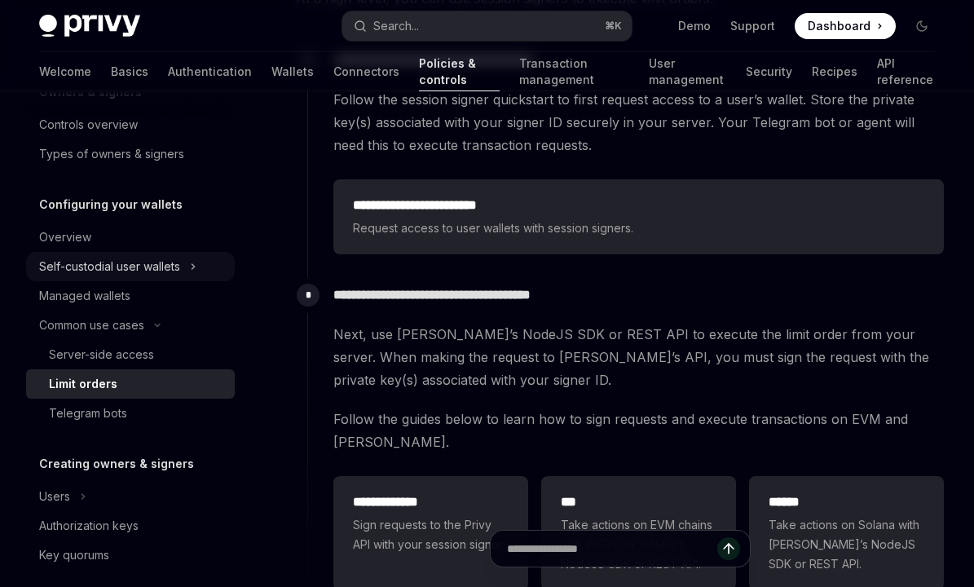
click at [170, 268] on div "Self-custodial user wallets" at bounding box center [109, 267] width 141 height 20
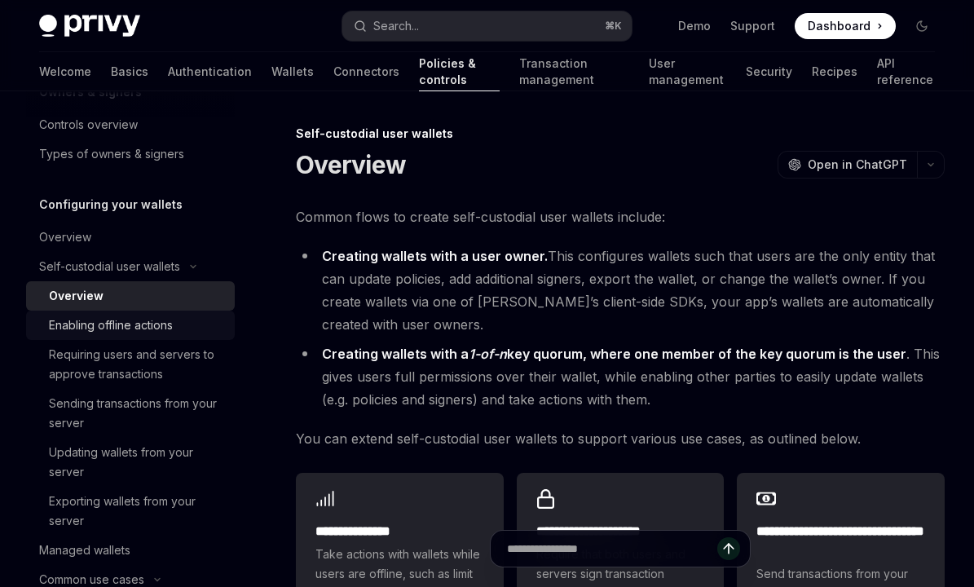
click at [143, 325] on div "Enabling offline actions" at bounding box center [111, 325] width 124 height 20
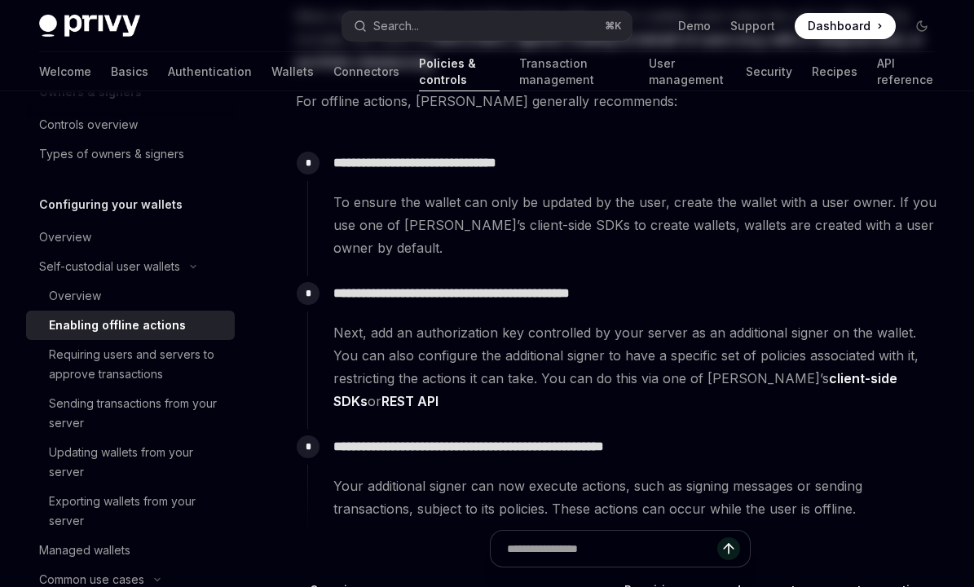
scroll to position [390, 0]
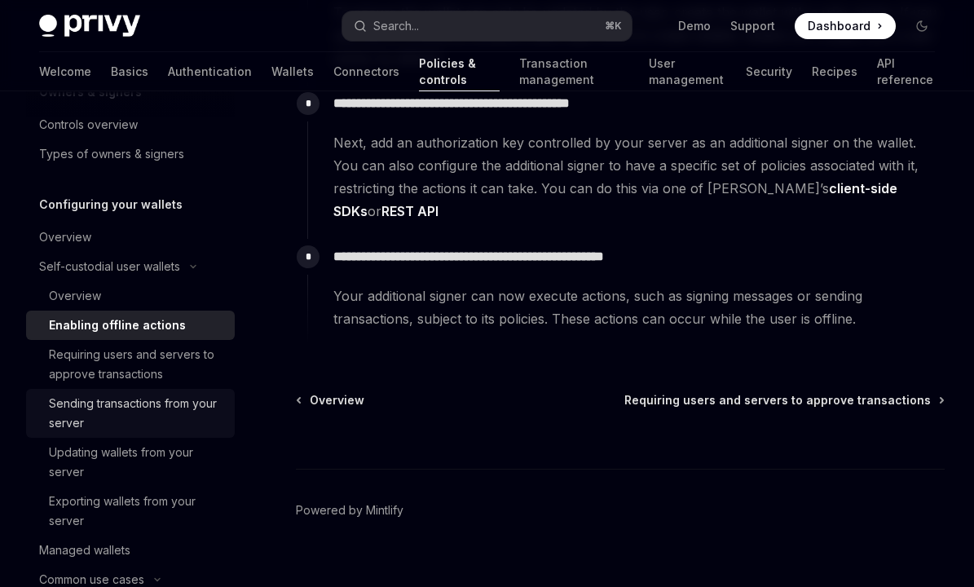
click at [200, 417] on div "Sending transactions from your server" at bounding box center [137, 413] width 176 height 39
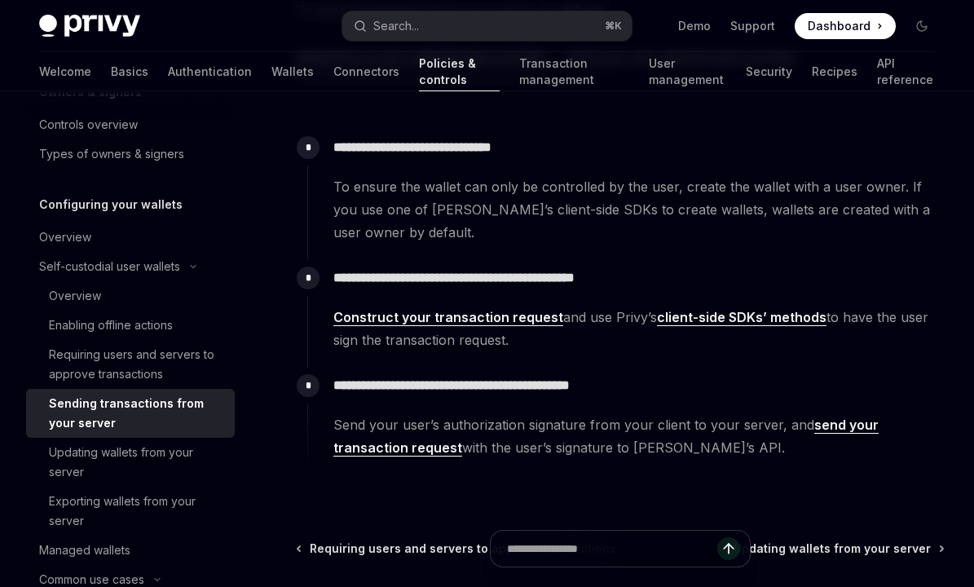
scroll to position [283, 0]
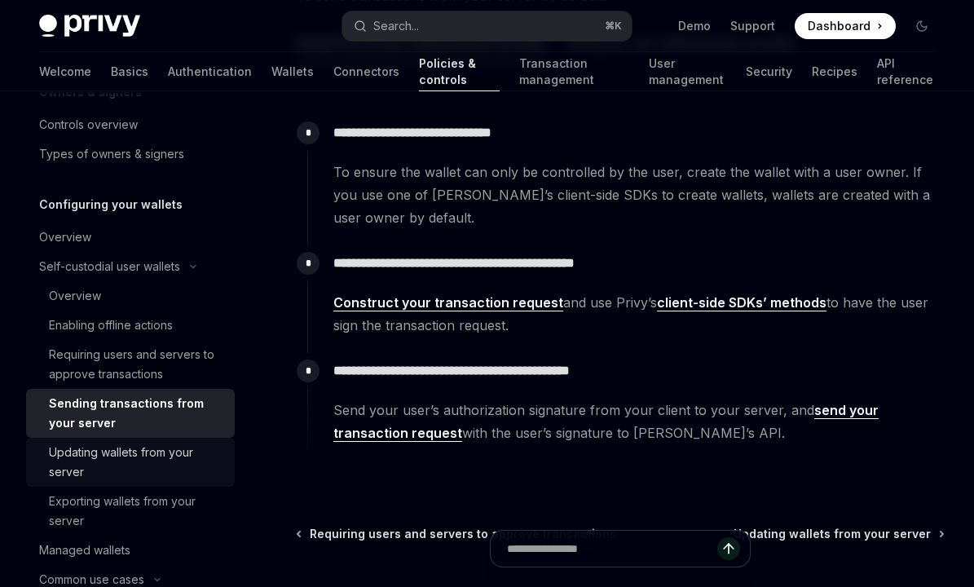
click at [128, 455] on div "Updating wallets from your server" at bounding box center [137, 462] width 176 height 39
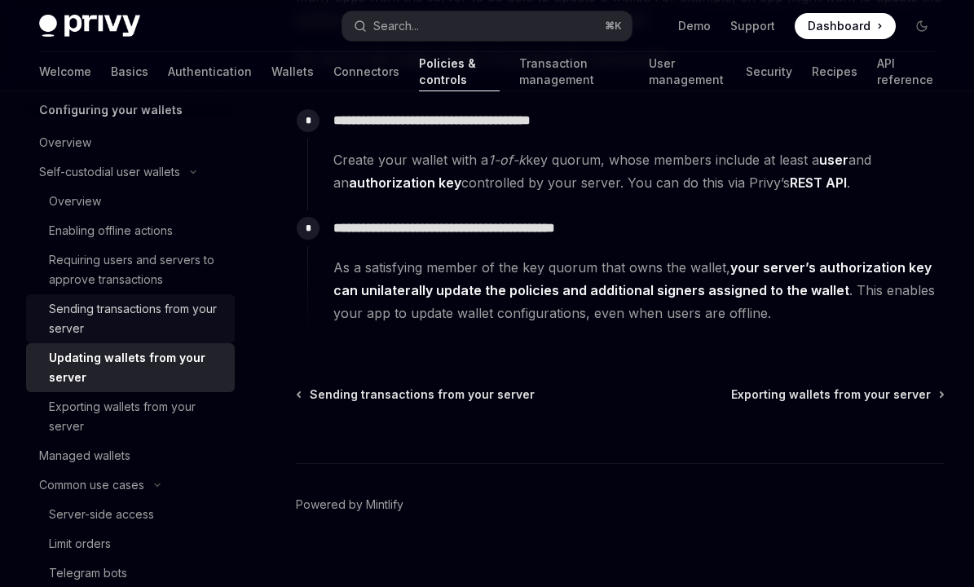
scroll to position [186, 0]
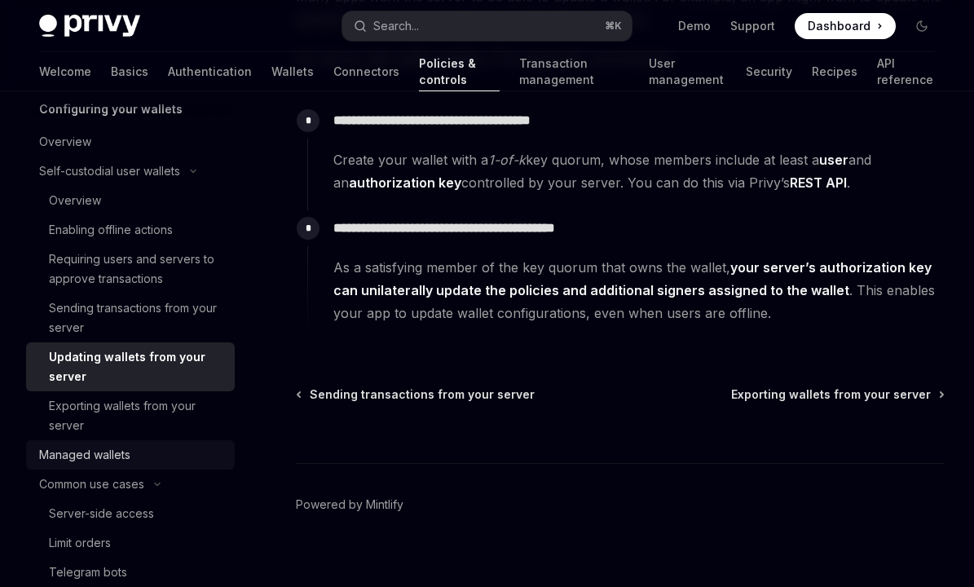
click at [95, 455] on div "Managed wallets" at bounding box center [84, 455] width 91 height 20
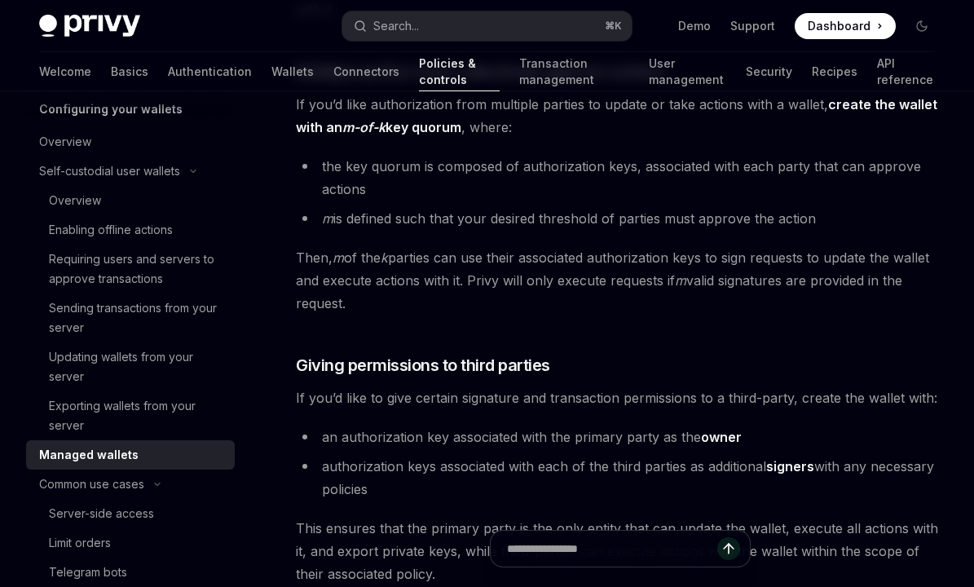
scroll to position [873, 0]
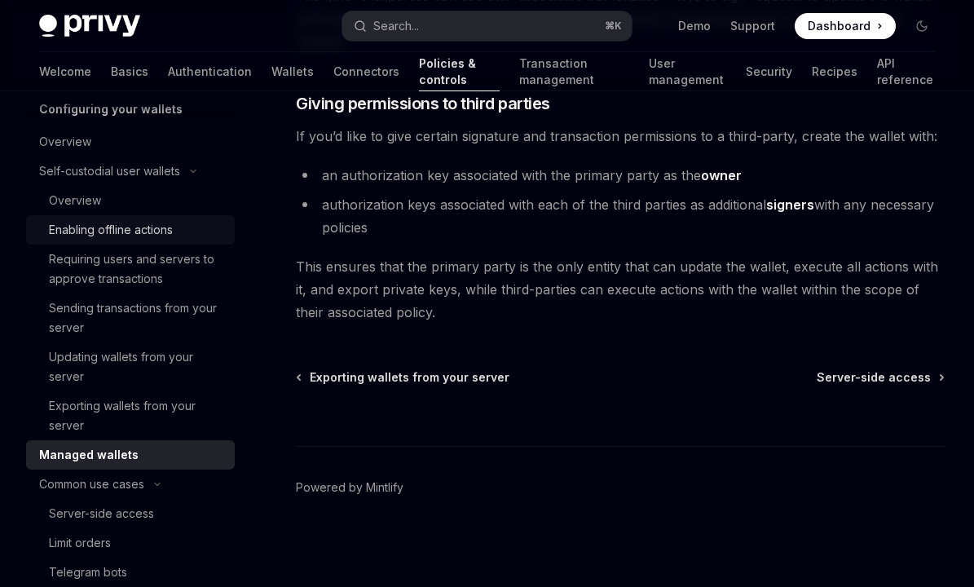
click at [166, 229] on div "Enabling offline actions" at bounding box center [111, 230] width 124 height 20
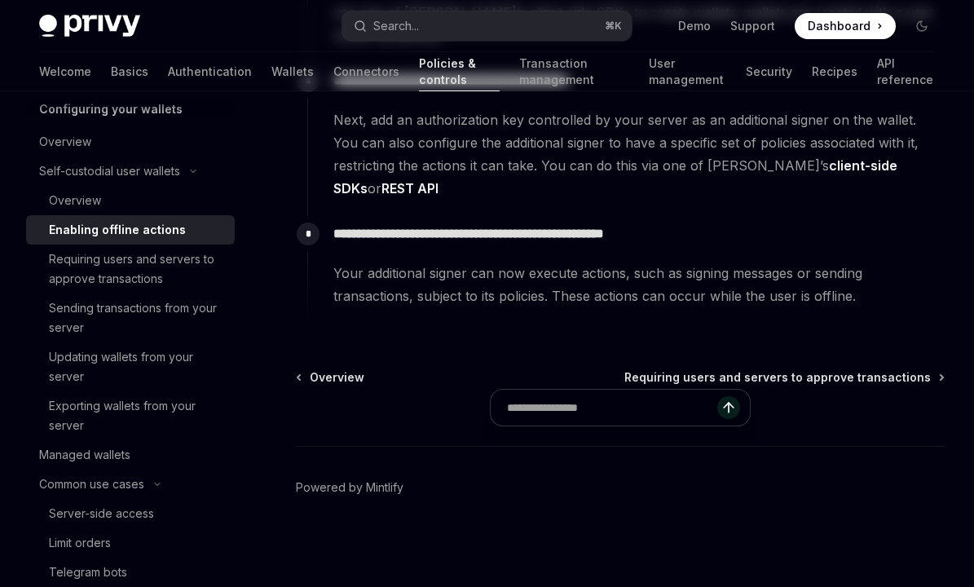
type textarea "*"
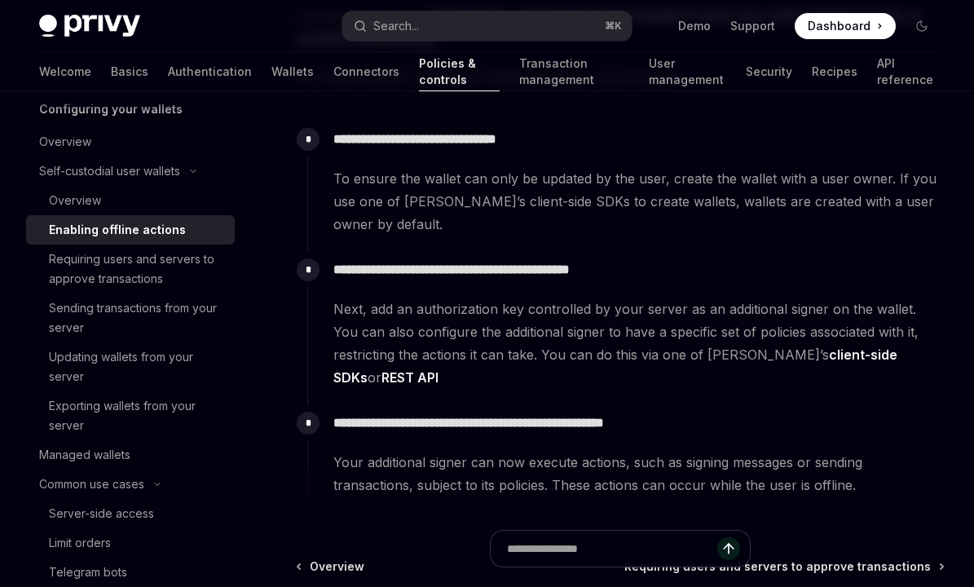
scroll to position [219, 0]
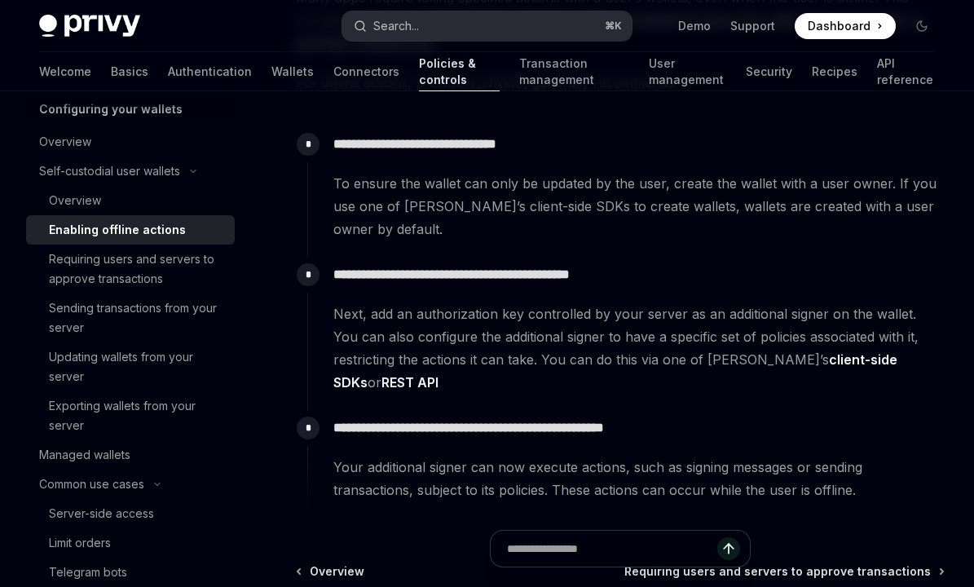
click at [443, 22] on button "Search... ⌘ K" at bounding box center [487, 25] width 290 height 29
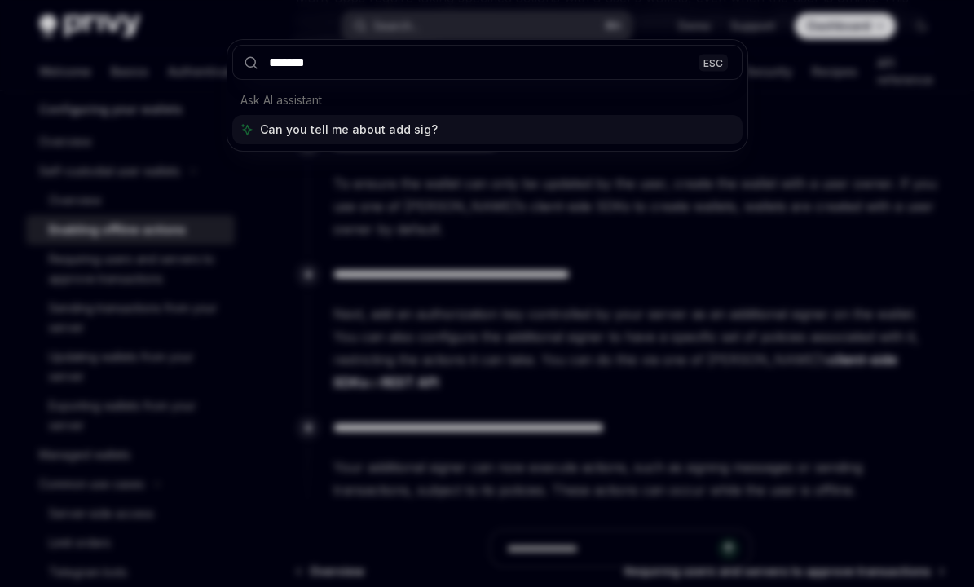
type input "********"
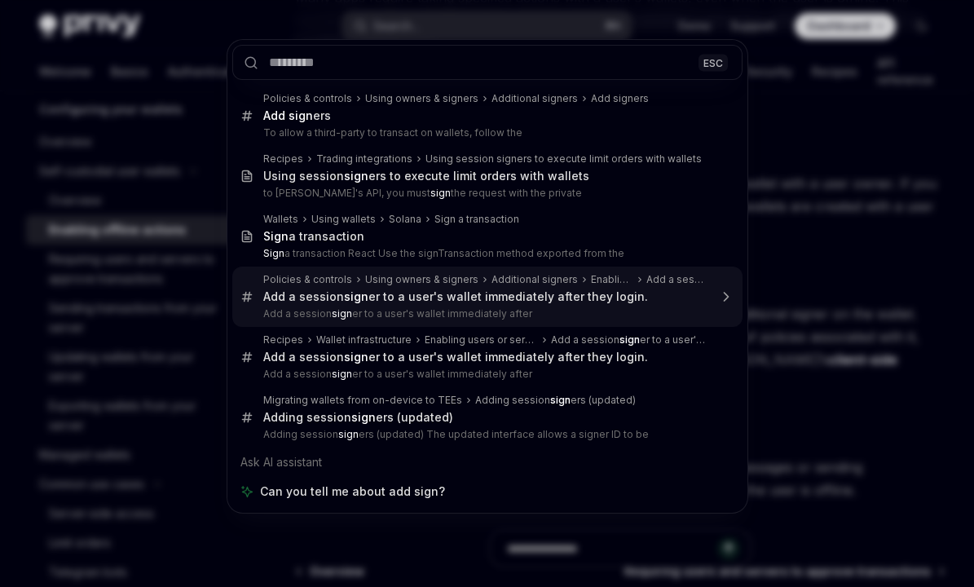
type textarea "*"
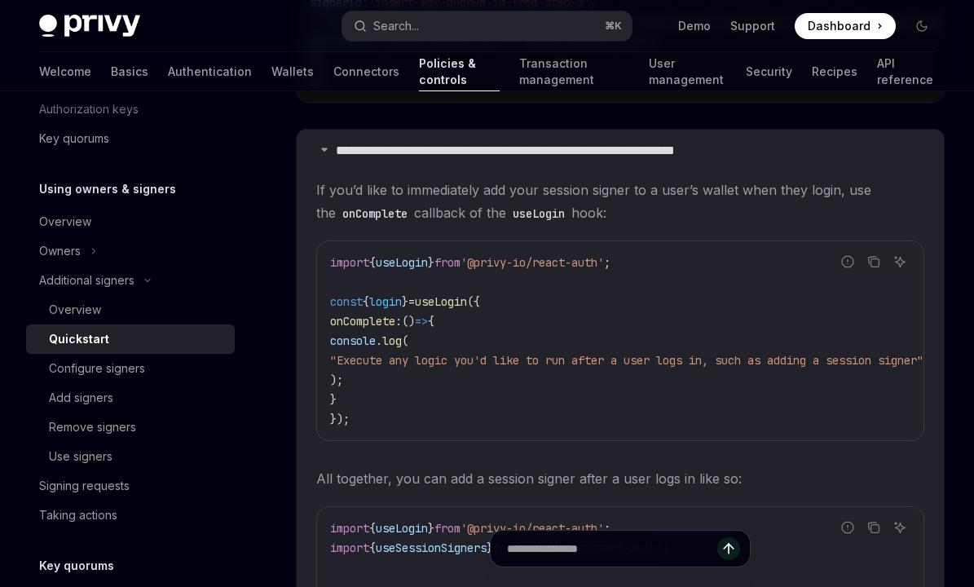
scroll to position [2816, 0]
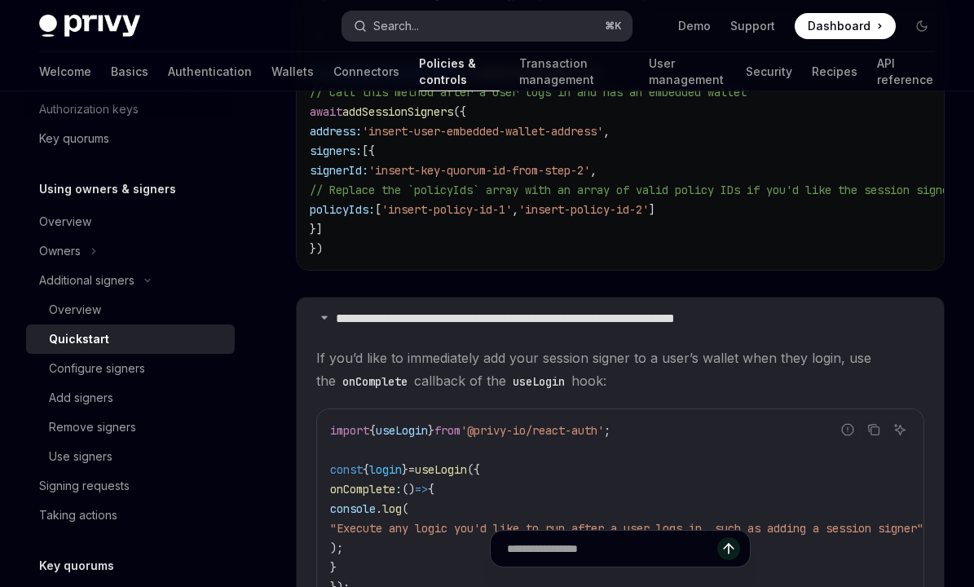
click at [538, 35] on button "Search... ⌘ K" at bounding box center [487, 25] width 290 height 29
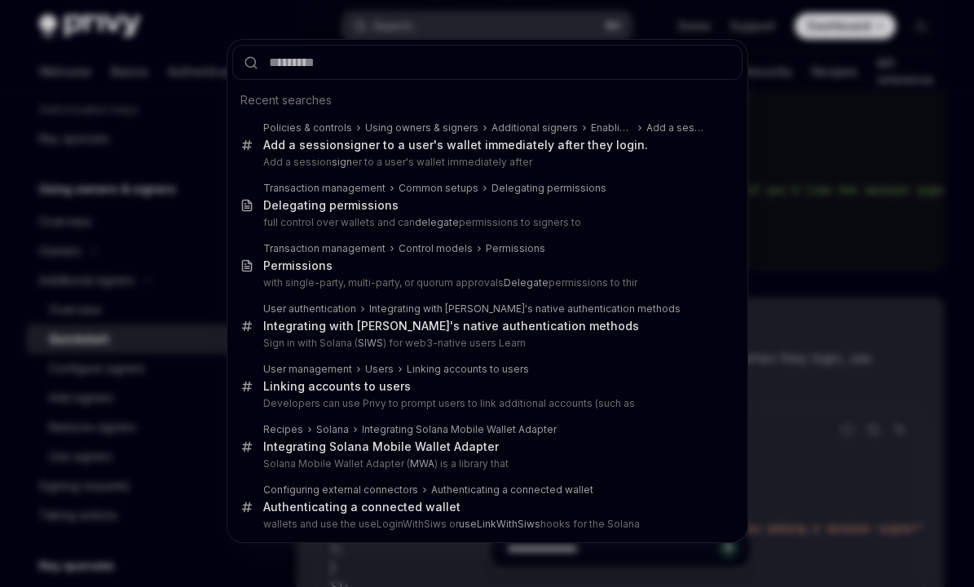
type input "**********"
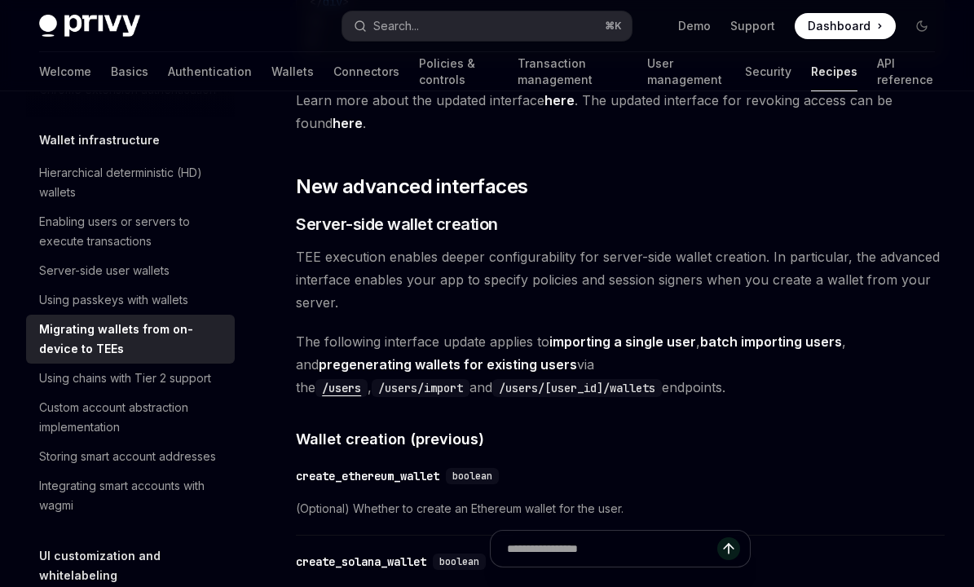
scroll to position [3718, 0]
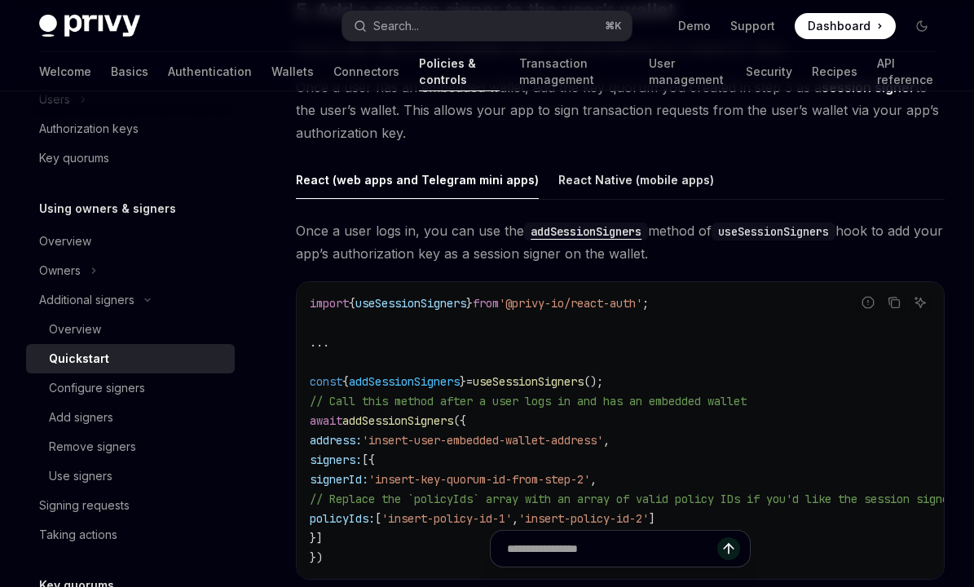
scroll to position [2508, 0]
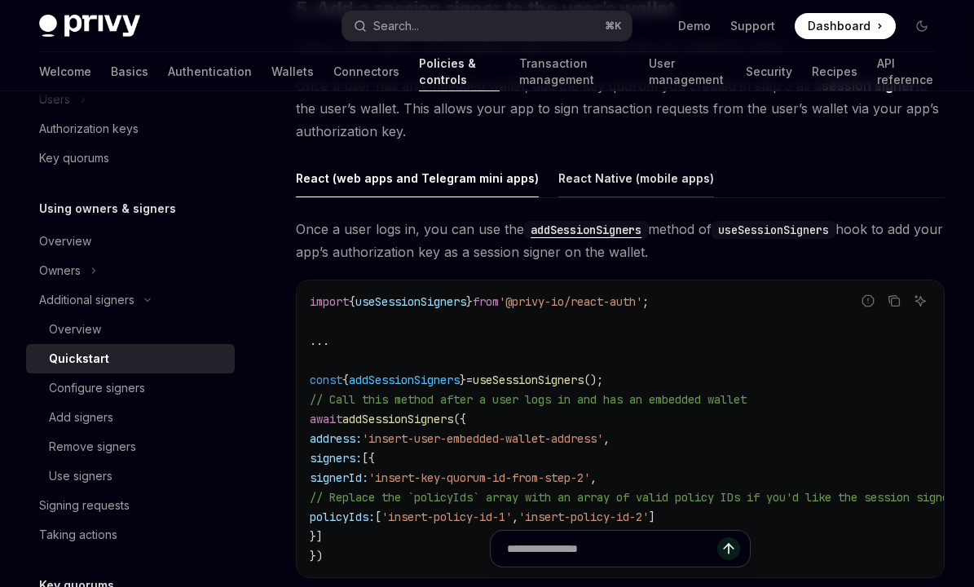
click at [589, 197] on div "React Native (mobile apps)" at bounding box center [636, 178] width 156 height 38
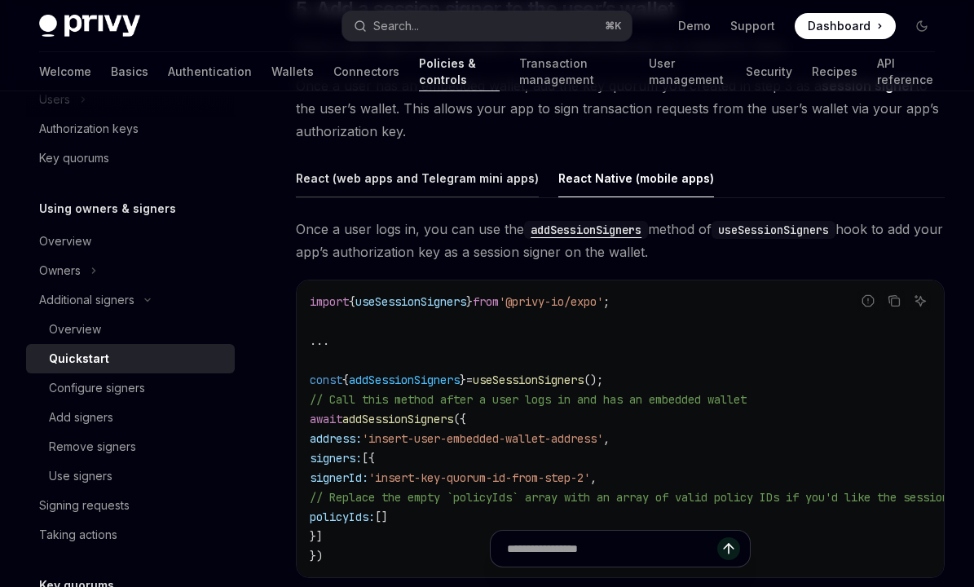
click at [501, 197] on div "React (web apps and Telegram mini apps)" at bounding box center [417, 178] width 243 height 38
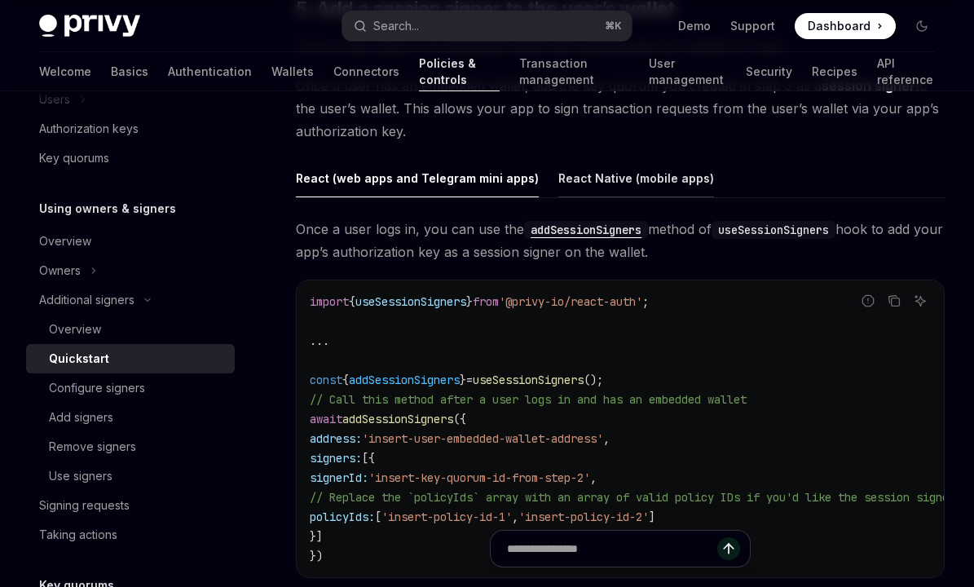
click at [578, 197] on div "React Native (mobile apps)" at bounding box center [636, 178] width 156 height 38
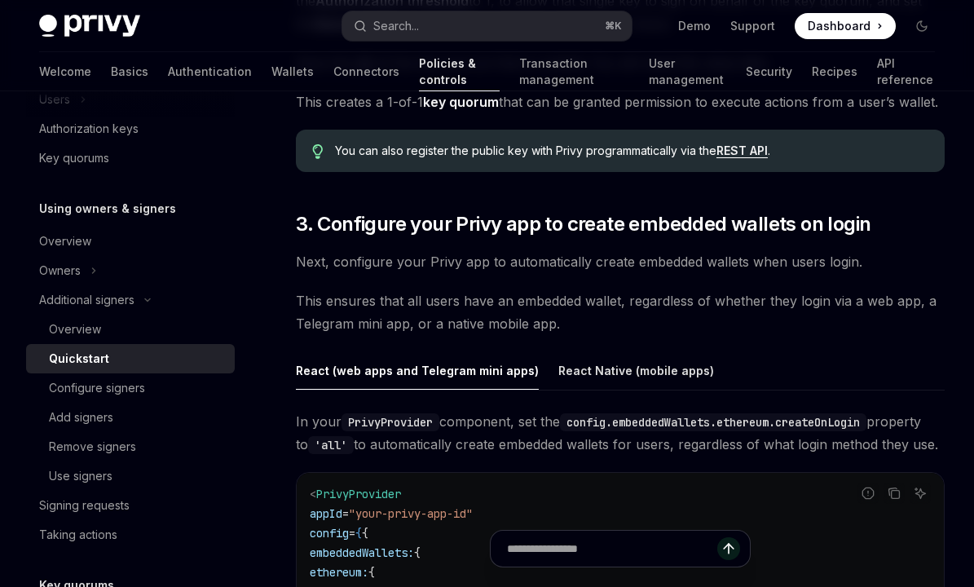
scroll to position [1417, 0]
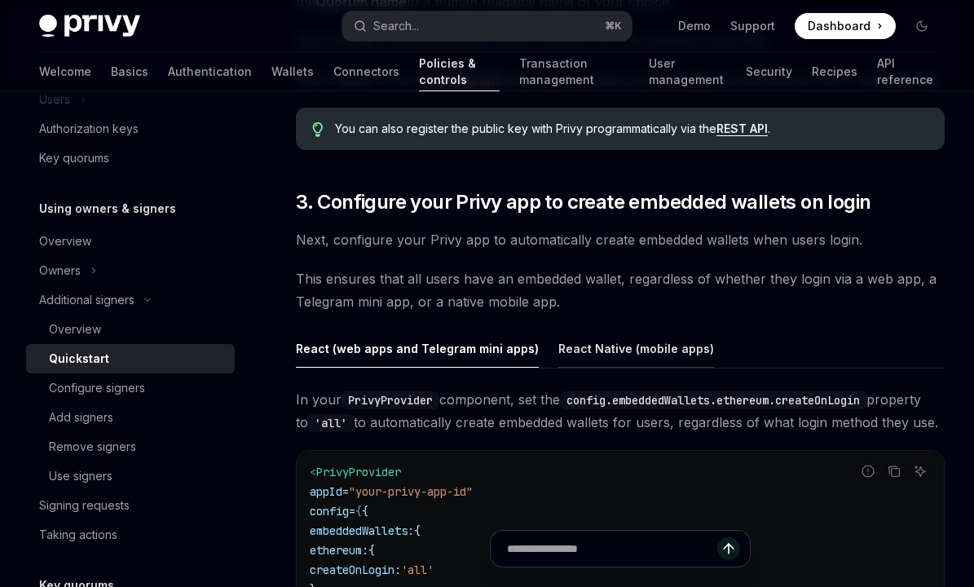
click at [600, 351] on div "React Native (mobile apps)" at bounding box center [636, 348] width 156 height 38
type textarea "*"
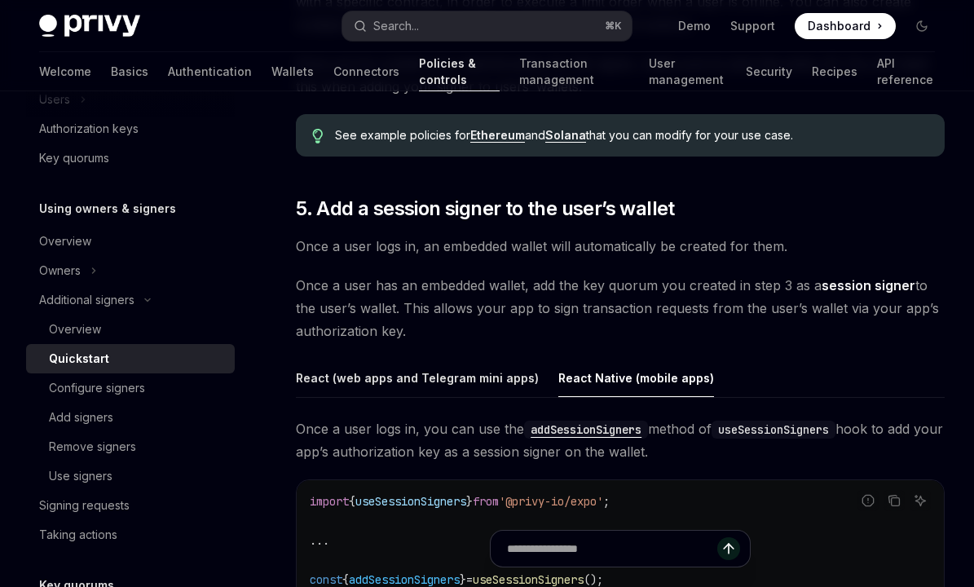
scroll to position [2322, 0]
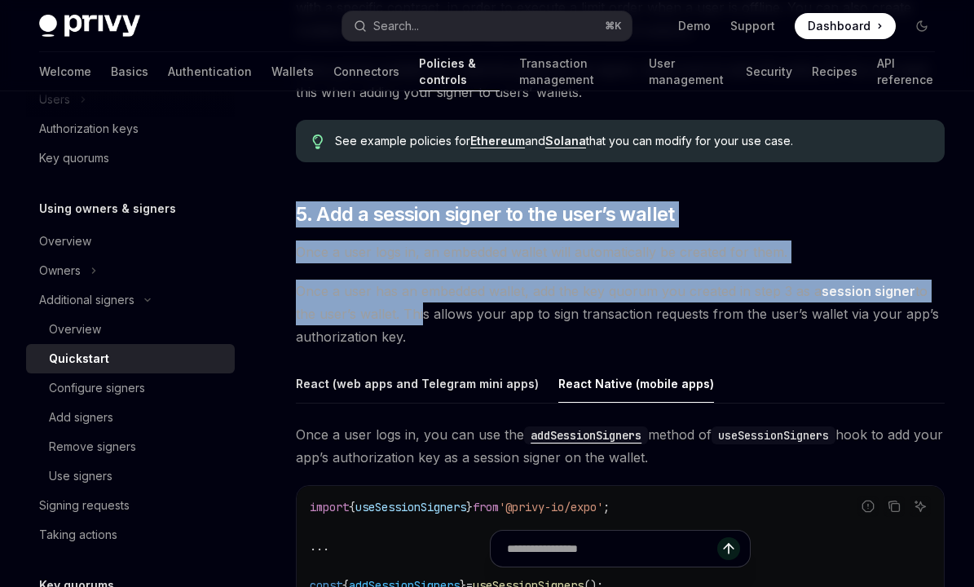
drag, startPoint x: 300, startPoint y: 230, endPoint x: 418, endPoint y: 339, distance: 160.9
click at [418, 339] on div "A common setup for Privy apps is to configure wallets such that both users and …" at bounding box center [620, 58] width 649 height 4293
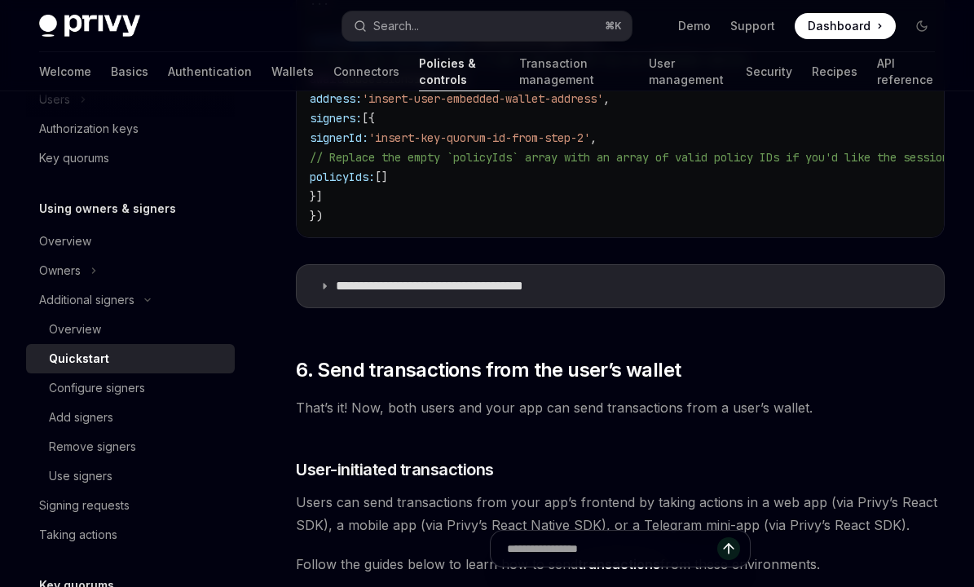
scroll to position [2866, 0]
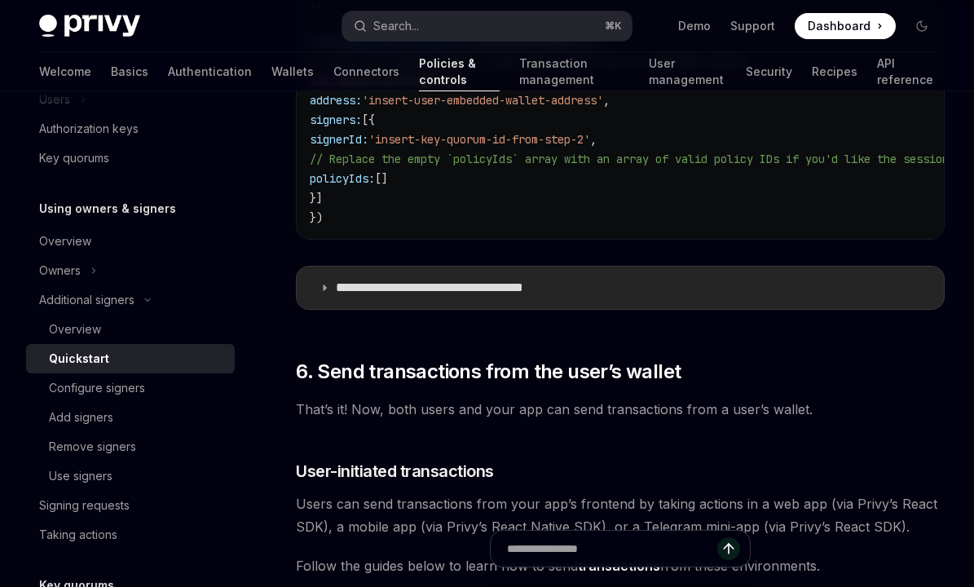
click at [408, 296] on p "**********" at bounding box center [450, 288] width 228 height 16
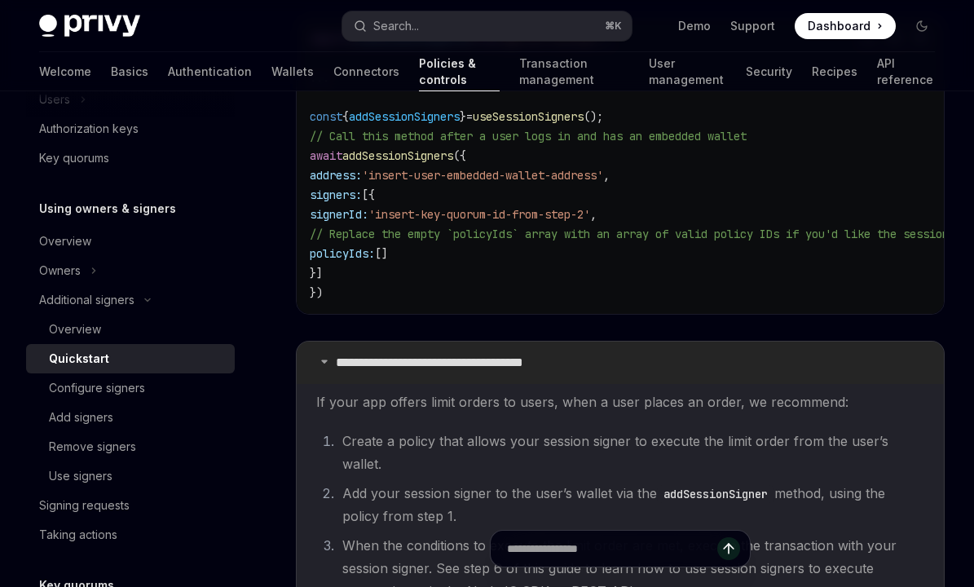
scroll to position [2822, 0]
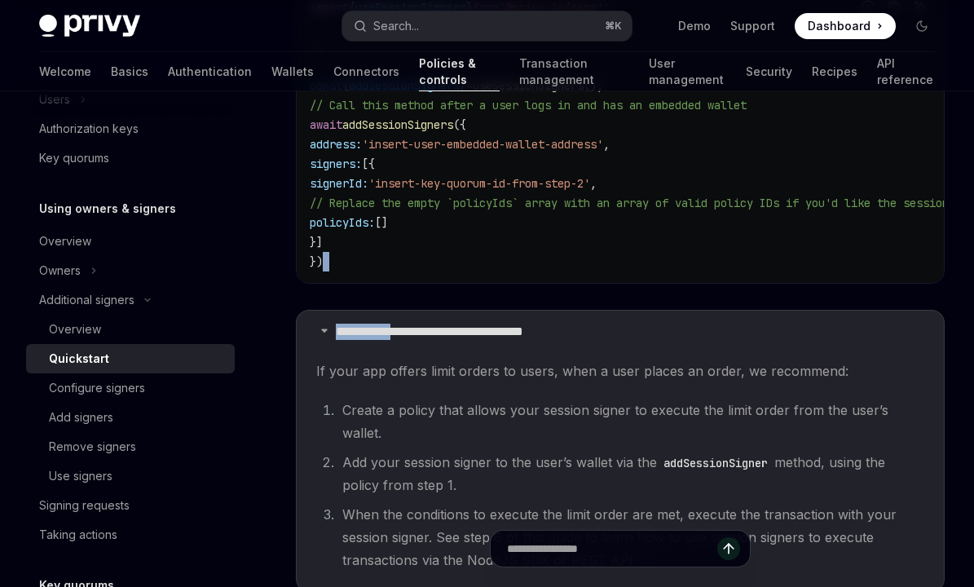
click at [411, 271] on code "import { useSessionSigners } from '@privy-io/expo' ; ... const { addSessionSign…" at bounding box center [920, 135] width 1220 height 274
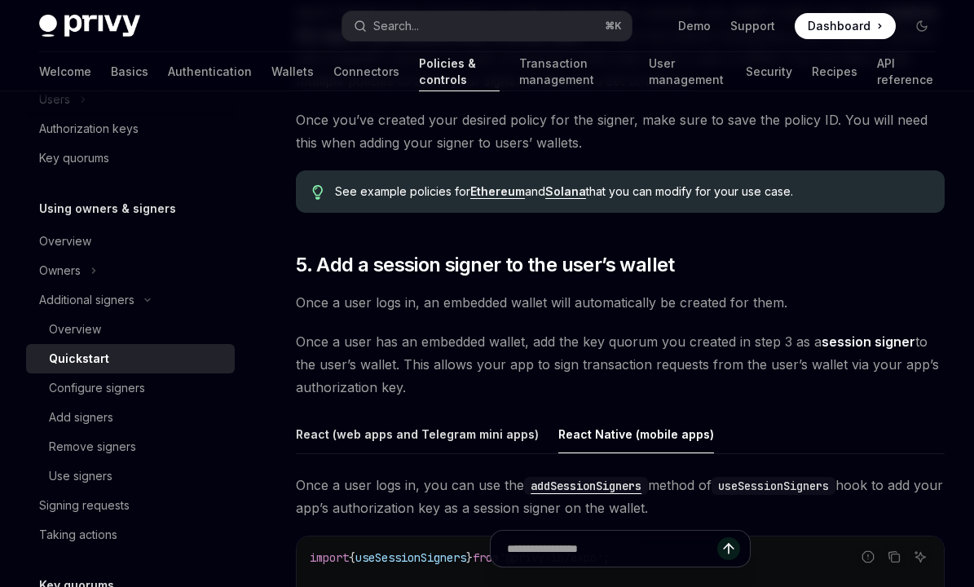
scroll to position [2328, 0]
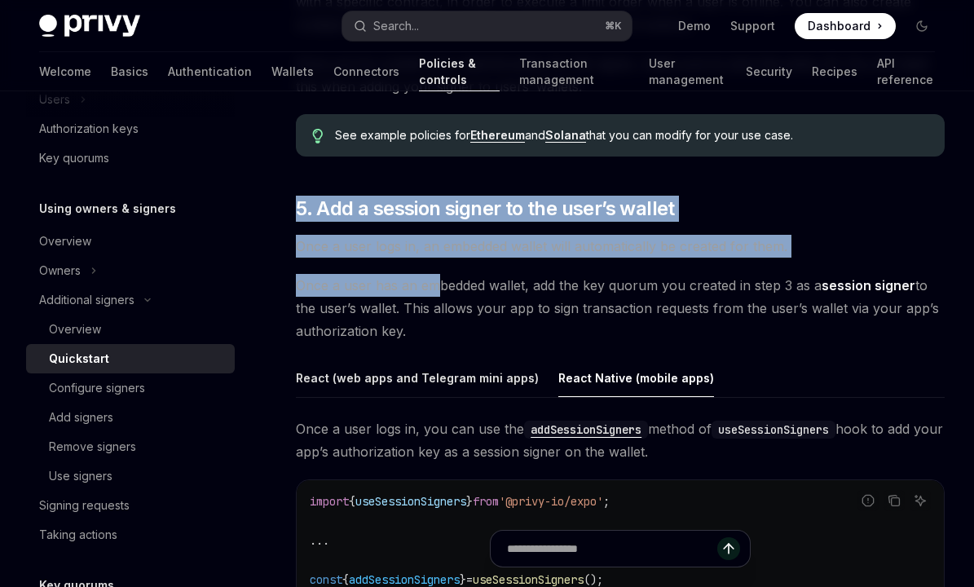
drag, startPoint x: 298, startPoint y: 225, endPoint x: 437, endPoint y: 315, distance: 165.1
click at [437, 315] on div "A common setup for Privy apps is to configure wallets such that both users and …" at bounding box center [620, 172] width 649 height 4531
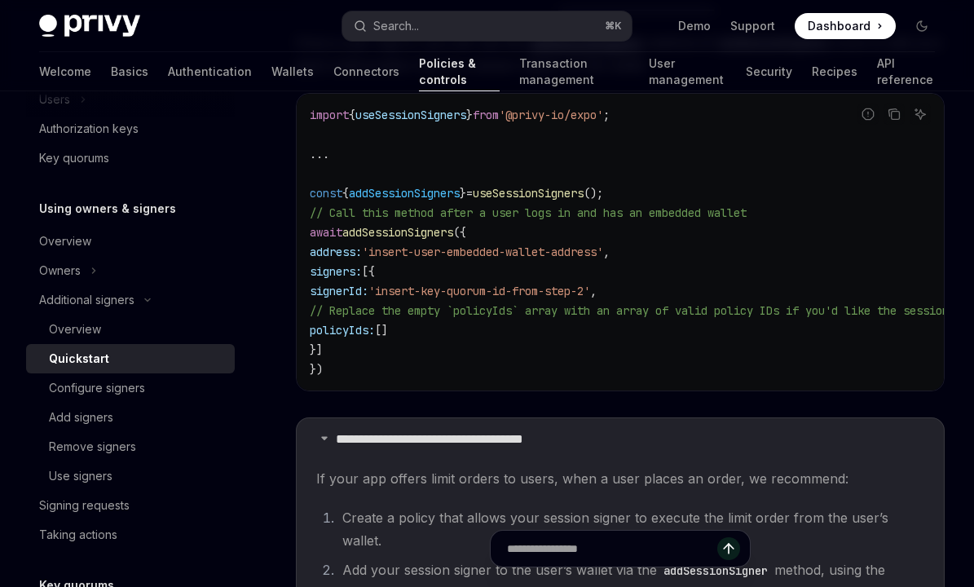
scroll to position [2780, 0]
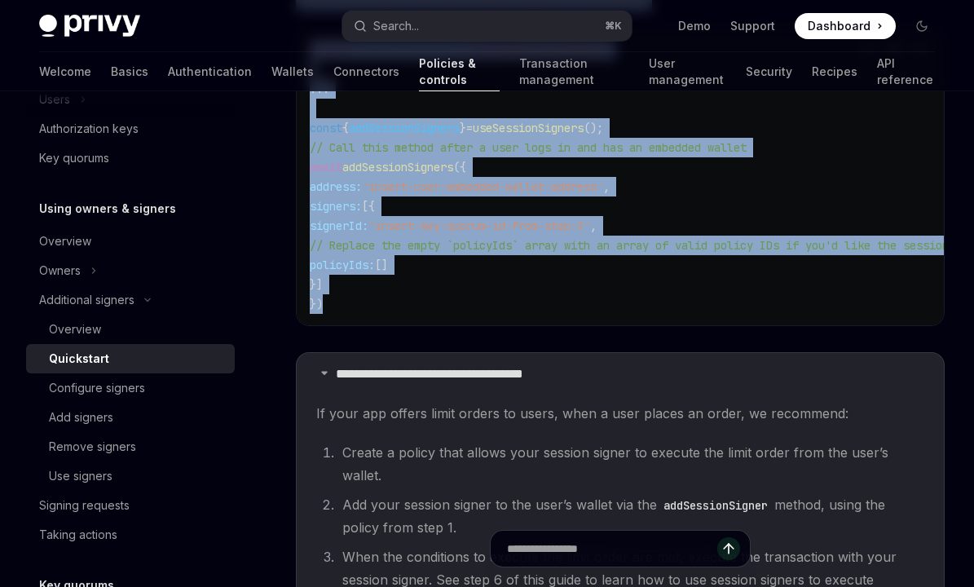
click at [428, 314] on code "import { useSessionSigners } from '@privy-io/expo' ; ... const { addSessionSign…" at bounding box center [920, 177] width 1220 height 274
copy div "0. Lor i dolorsi ametco ad eli sedd’e tempor Inci u labo etdo ma, al enimadmi v…"
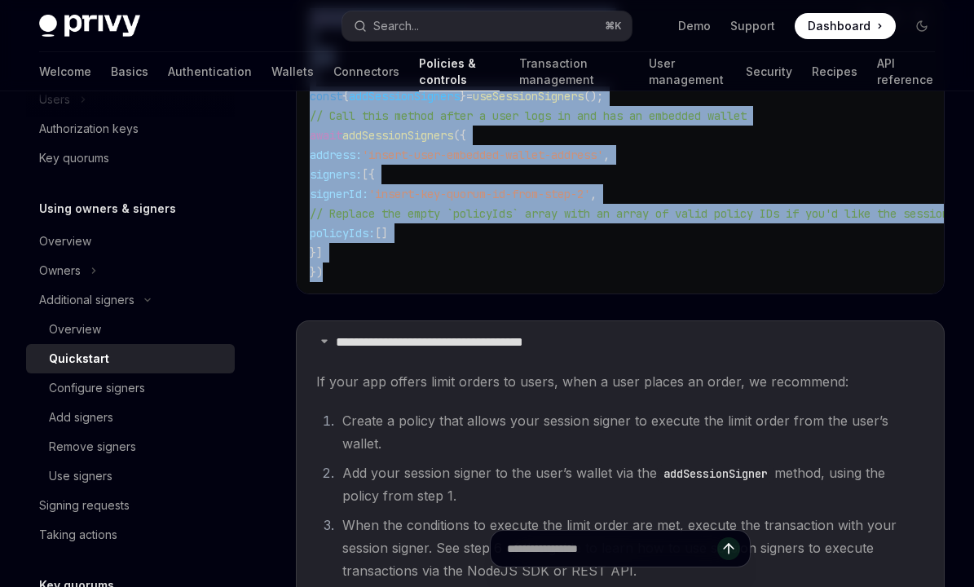
scroll to position [2640, 0]
